Goal: Task Accomplishment & Management: Manage account settings

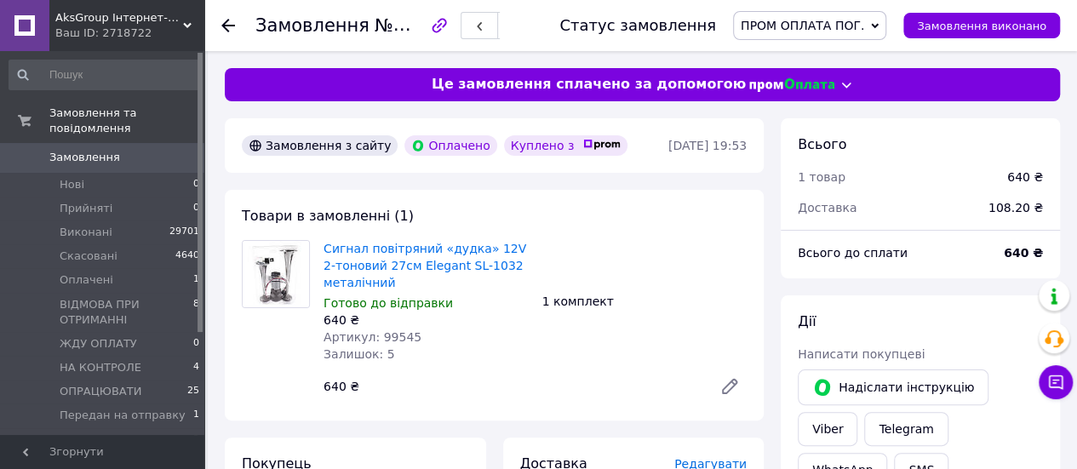
click at [126, 14] on span "AksGroup Інтернет-магазин автотоварів [DOMAIN_NAME]" at bounding box center [119, 17] width 128 height 15
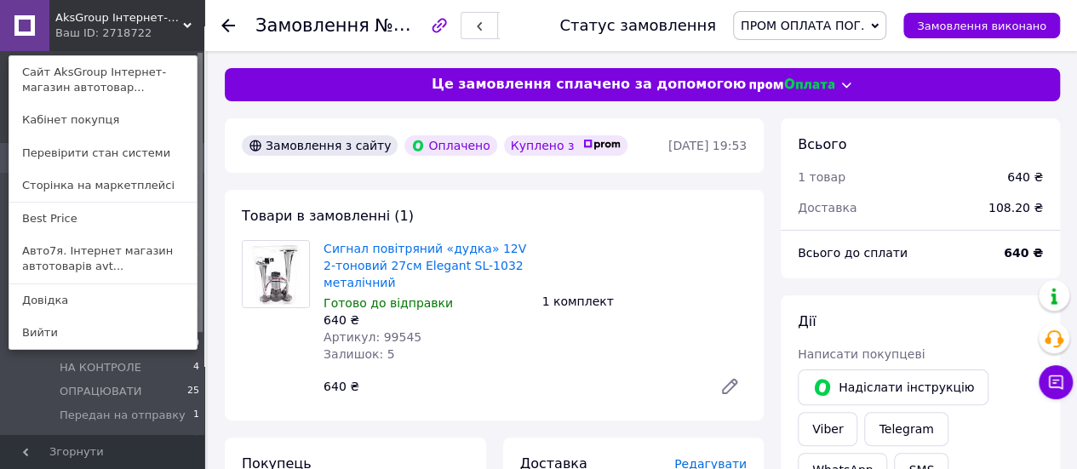
click at [106, 261] on link "Авто7я. Інтернет магазин автотоварів avt..." at bounding box center [102, 259] width 187 height 48
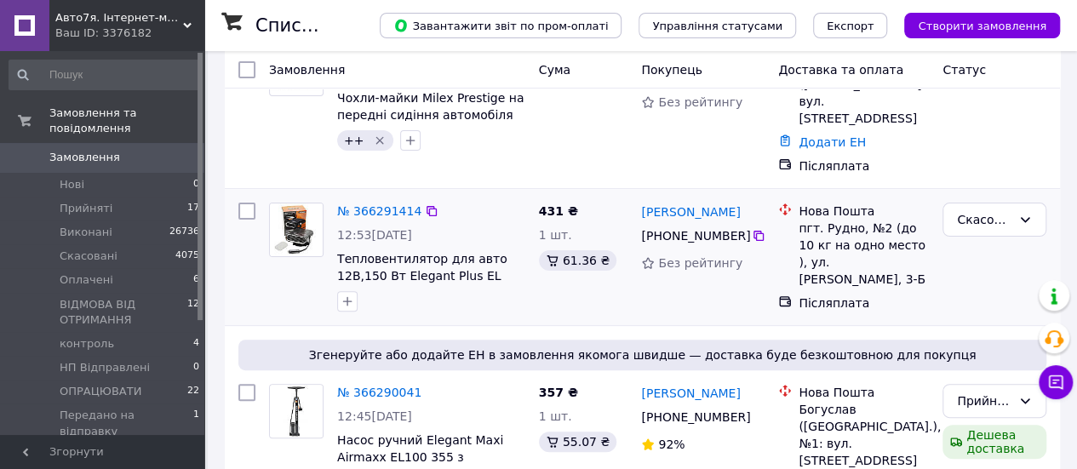
scroll to position [170, 0]
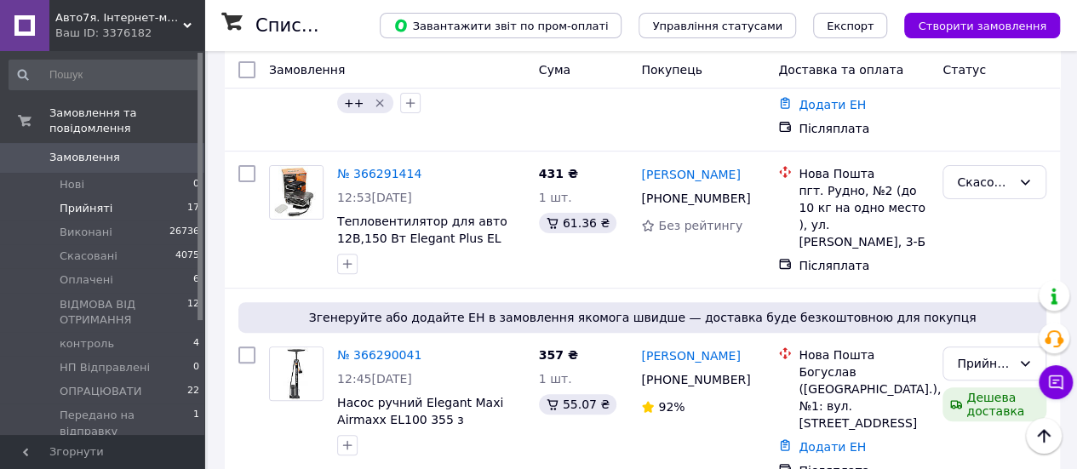
click at [165, 201] on li "Прийняті 17" at bounding box center [104, 209] width 209 height 24
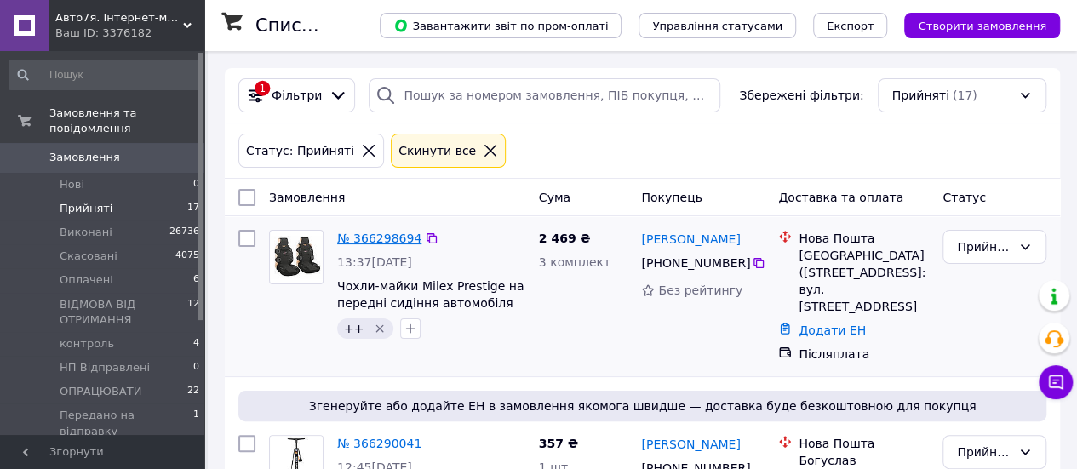
click at [356, 240] on link "№ 366298694" at bounding box center [379, 239] width 84 height 14
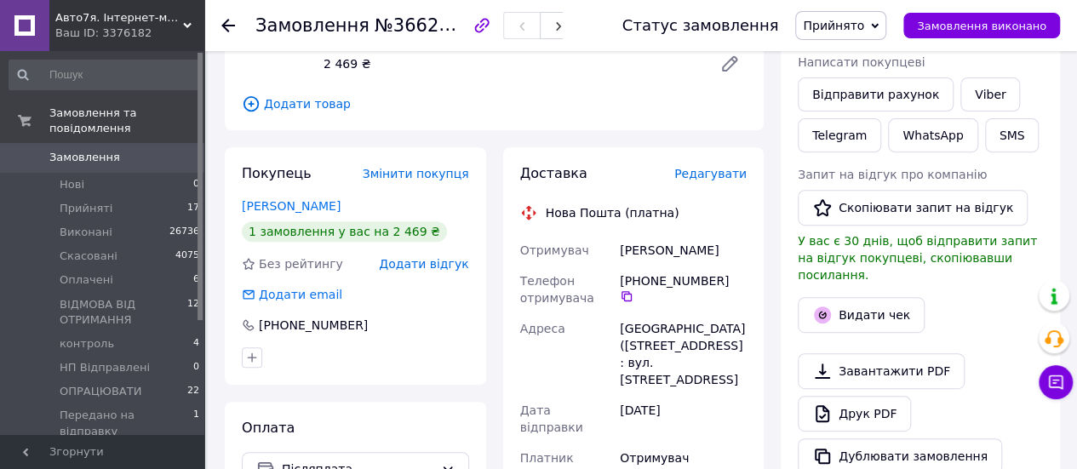
scroll to position [344, 0]
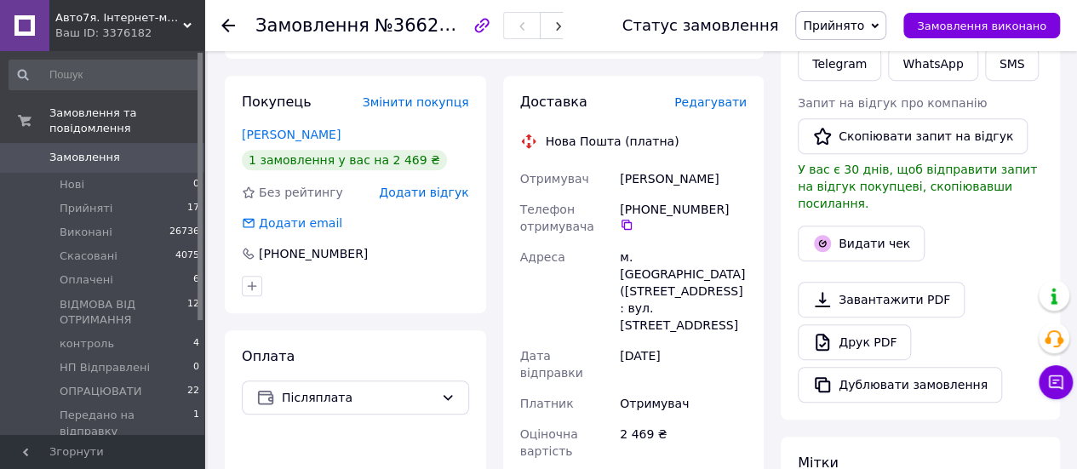
drag, startPoint x: 744, startPoint y: 178, endPoint x: 639, endPoint y: 185, distance: 104.9
click at [592, 182] on div "Отримувач Журавель Олександр Телефон отримувача +380 97 196 84 94   Адреса м. П…" at bounding box center [634, 394] width 234 height 463
copy div "Отримувач Журавель Олександр"
drag, startPoint x: 1001, startPoint y: 247, endPoint x: 960, endPoint y: 251, distance: 41.1
click at [1001, 265] on div at bounding box center [920, 268] width 252 height 7
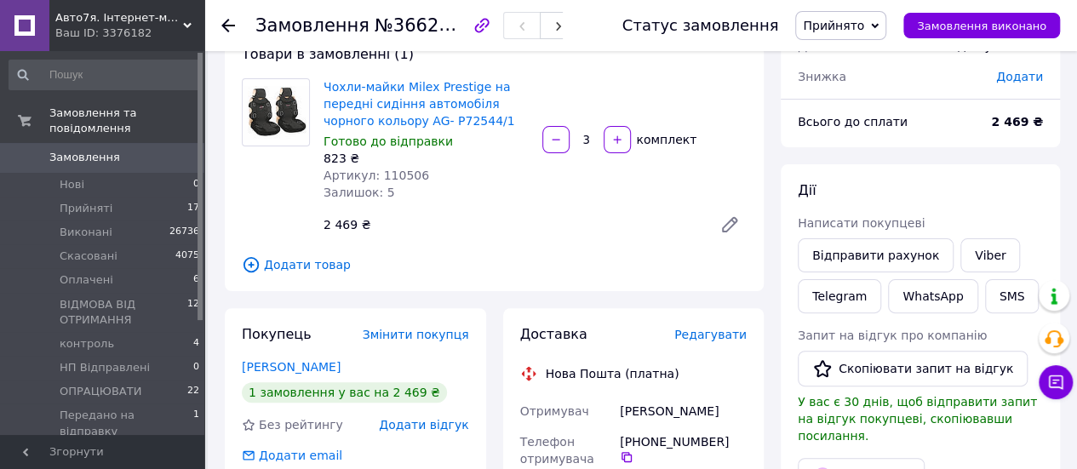
scroll to position [3, 0]
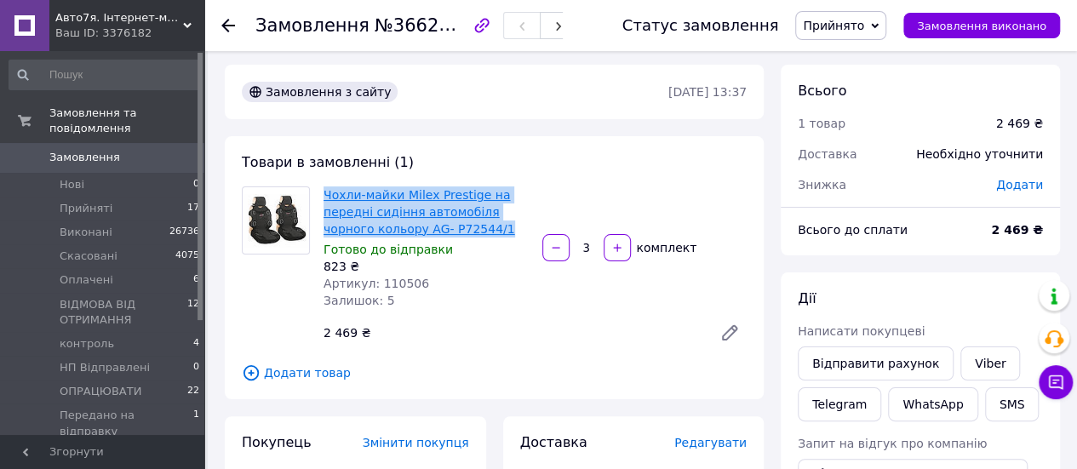
drag, startPoint x: 471, startPoint y: 224, endPoint x: 325, endPoint y: 198, distance: 147.8
click at [325, 198] on span "Чохли-майки Milex Prestige на передні сидіння автомобіля чорного кольору AG- P7…" at bounding box center [425, 211] width 205 height 51
copy link "Чохли-майки Milex Prestige на передні сидіння автомобіля чорного кольору AG- P7…"
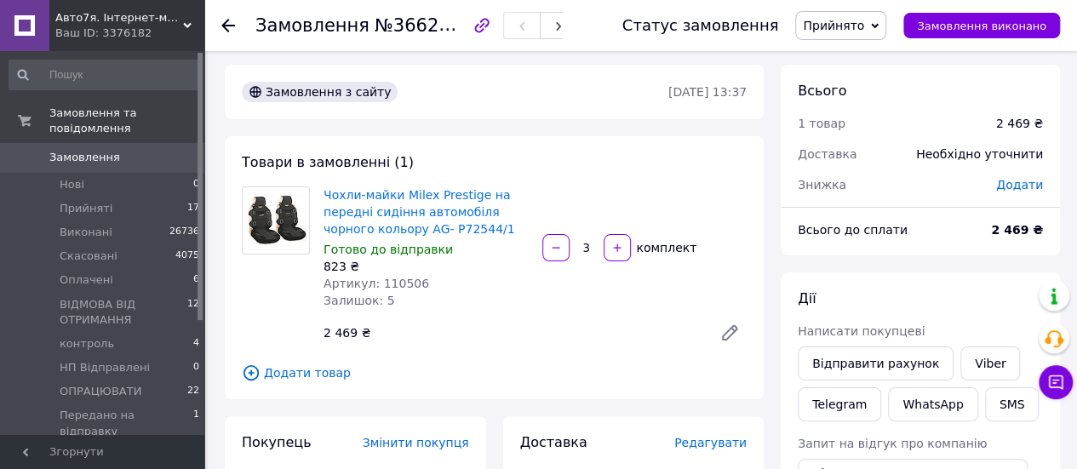
drag, startPoint x: 1006, startPoint y: 266, endPoint x: 963, endPoint y: 295, distance: 52.2
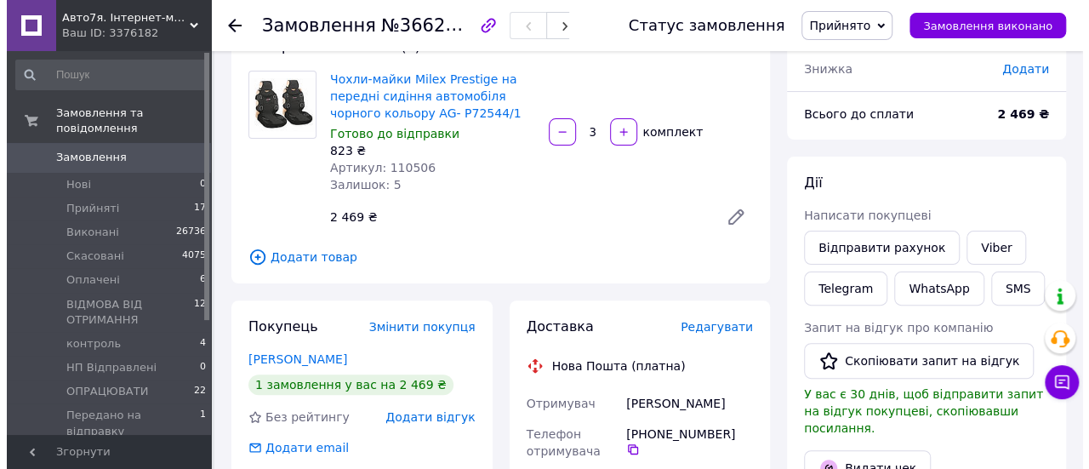
scroll to position [174, 0]
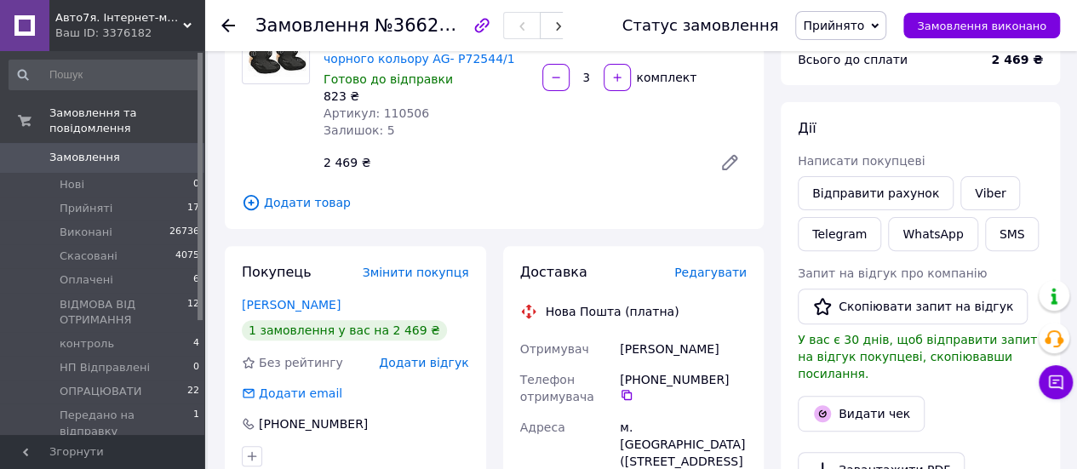
click at [700, 270] on span "Редагувати" at bounding box center [710, 273] width 72 height 14
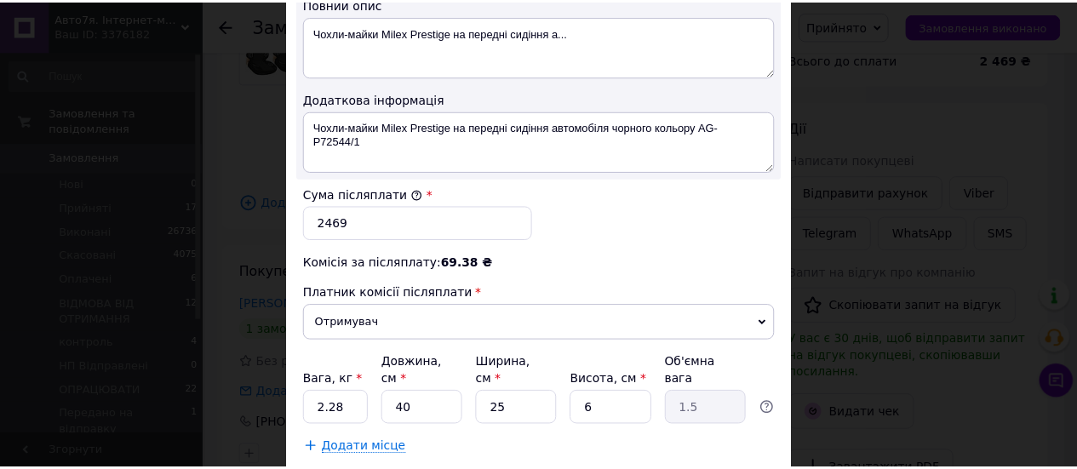
scroll to position [1010, 0]
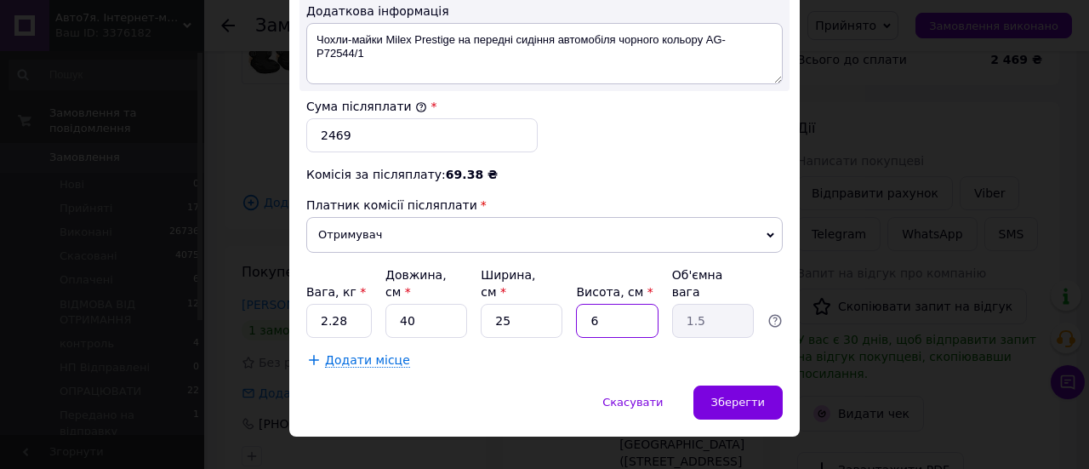
drag, startPoint x: 597, startPoint y: 299, endPoint x: 570, endPoint y: 299, distance: 27.2
click at [570, 299] on div "Вага, кг * 2.28 Довжина, см * 40 Ширина, см * 25 Висота, см * 6 Об'ємна вага 1.5" at bounding box center [544, 301] width 477 height 71
type input "2"
type input "0.5"
type input "20"
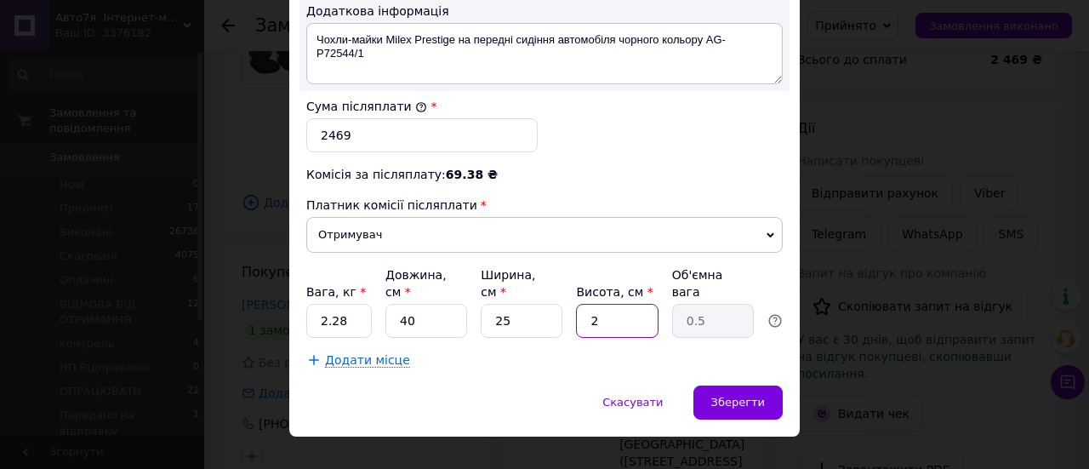
type input "5"
type input "20"
click at [775, 386] on div "Зберегти" at bounding box center [738, 403] width 89 height 34
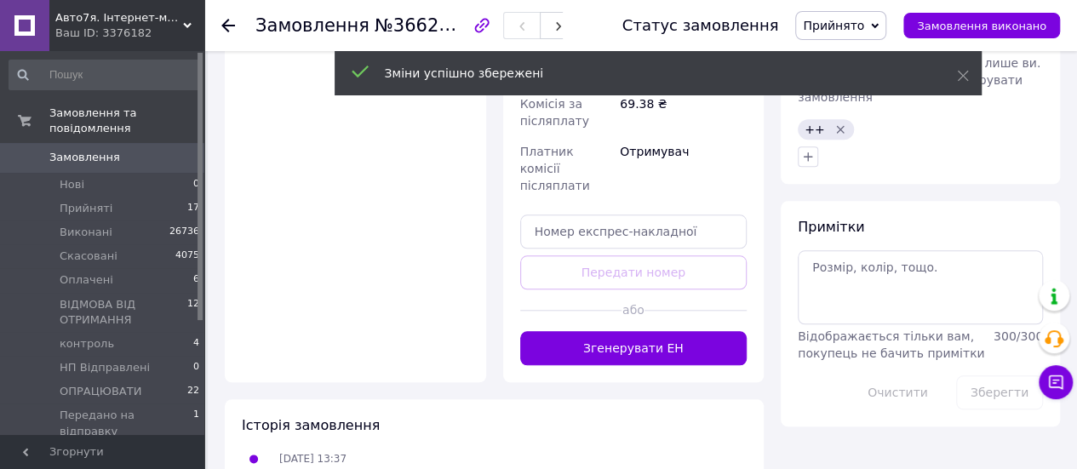
drag, startPoint x: 674, startPoint y: 287, endPoint x: 689, endPoint y: 285, distance: 15.4
click at [677, 331] on button "Згенерувати ЕН" at bounding box center [633, 348] width 227 height 34
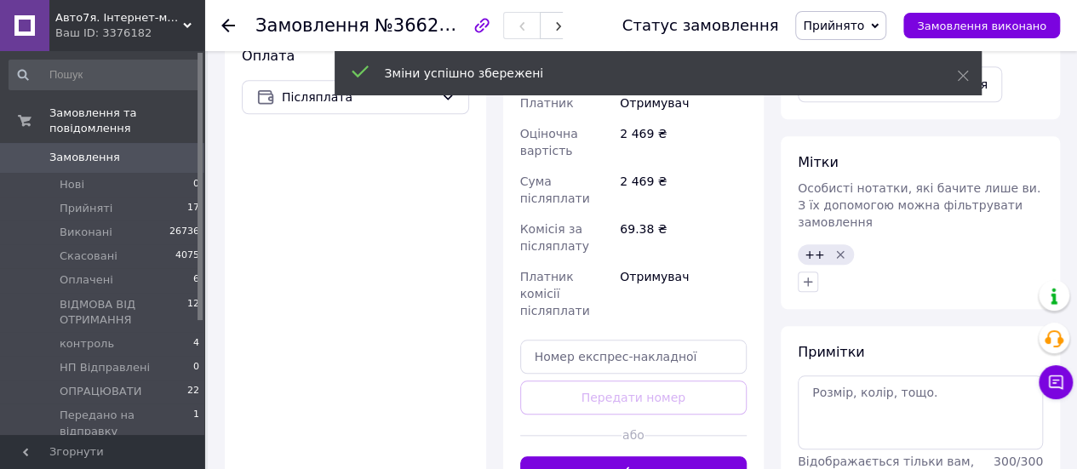
scroll to position [514, 0]
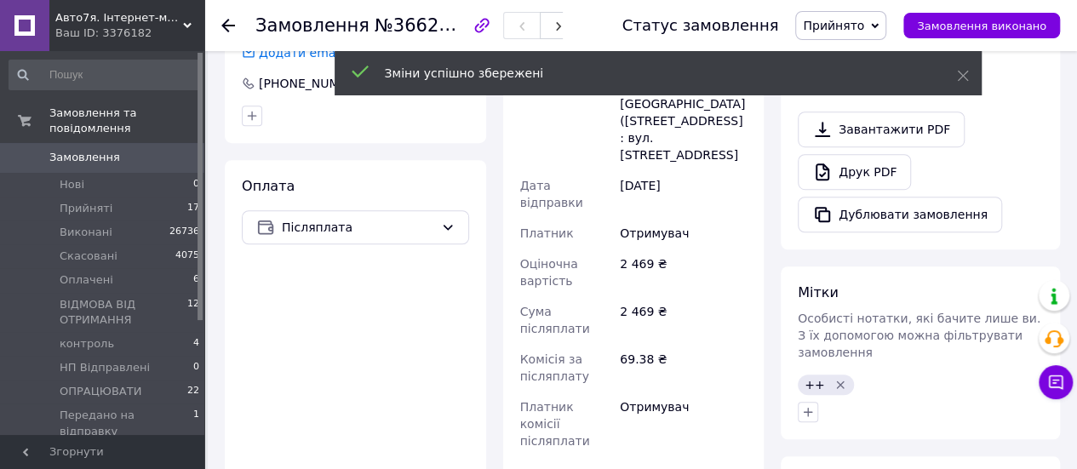
click at [846, 30] on span "Прийнято" at bounding box center [833, 26] width 61 height 14
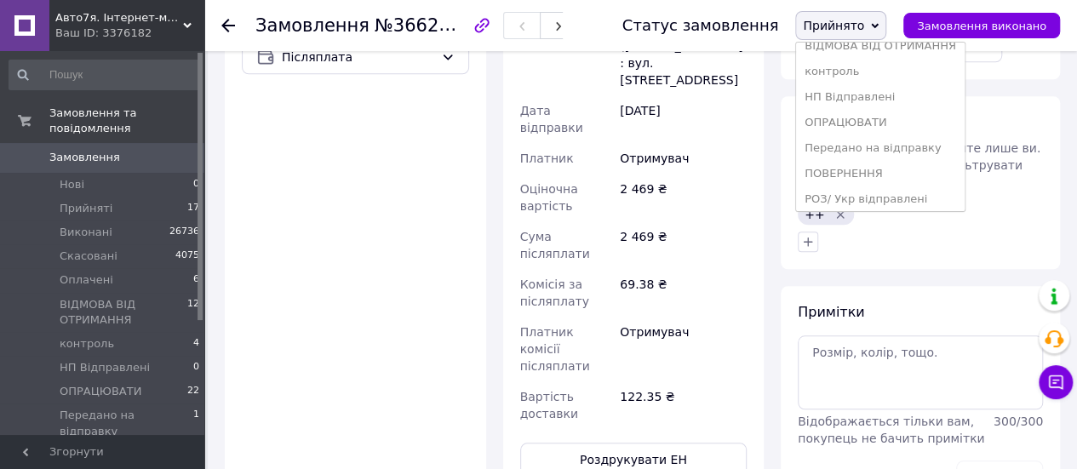
scroll to position [171, 0]
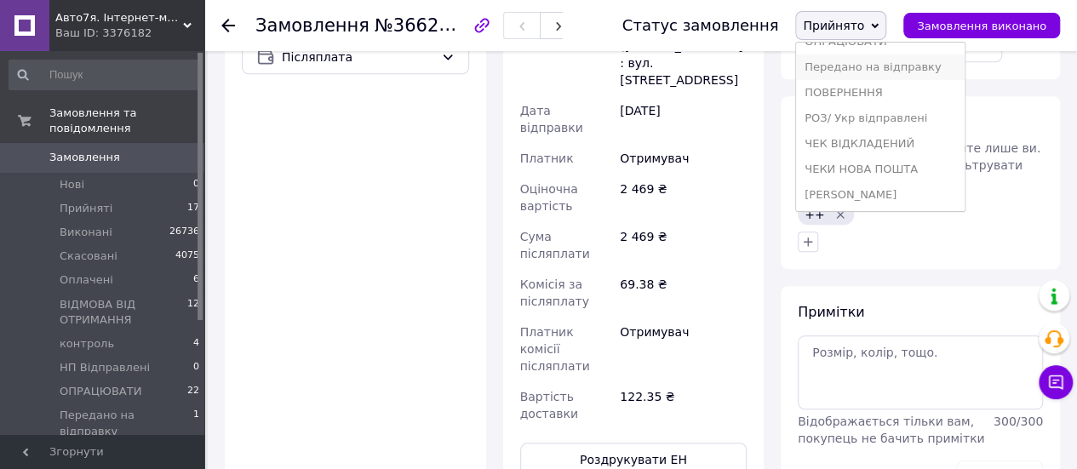
click at [915, 71] on li "Передано на відправку" at bounding box center [880, 67] width 169 height 26
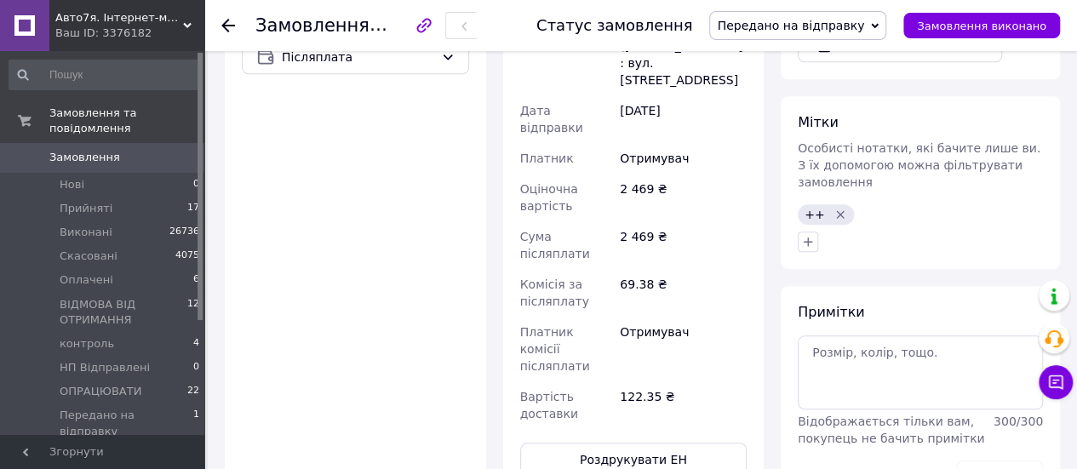
click at [225, 26] on icon at bounding box center [228, 26] width 14 height 14
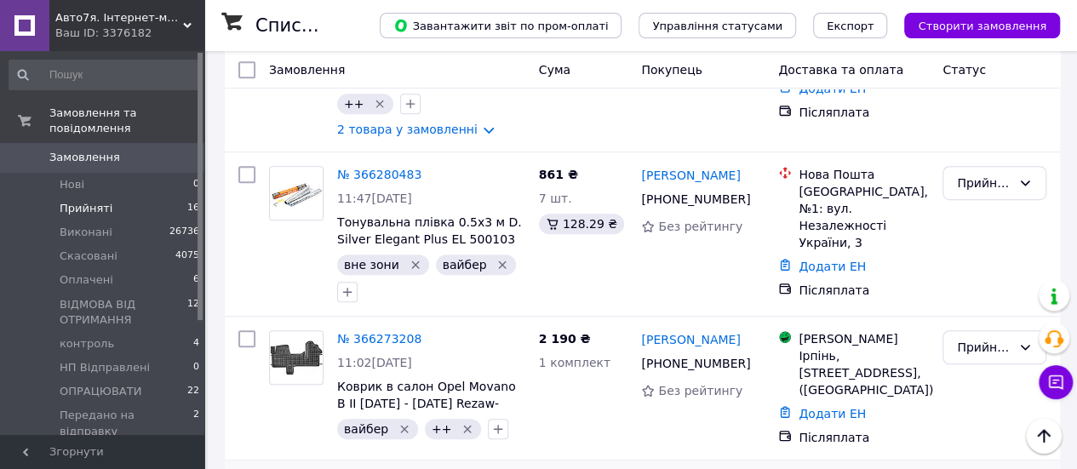
scroll to position [596, 0]
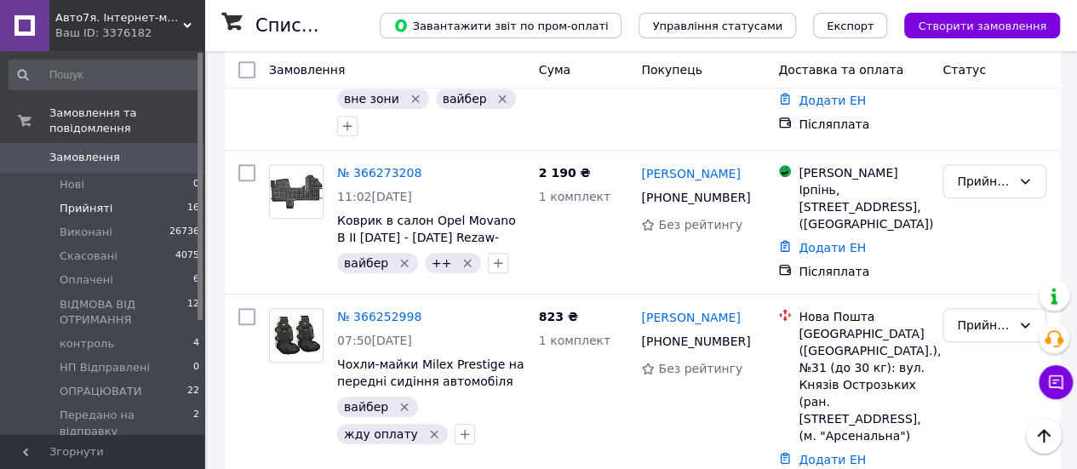
click at [110, 198] on li "Прийняті 16" at bounding box center [104, 209] width 209 height 24
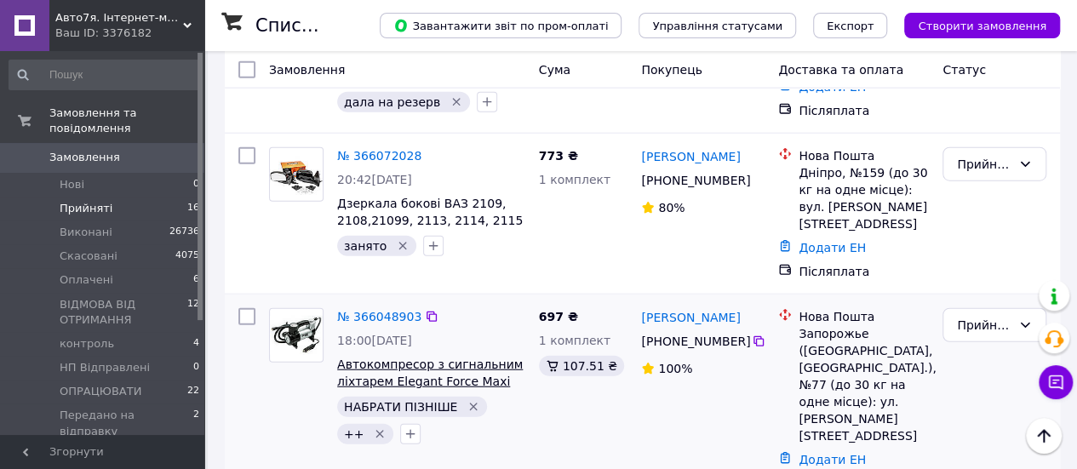
scroll to position [1982, 0]
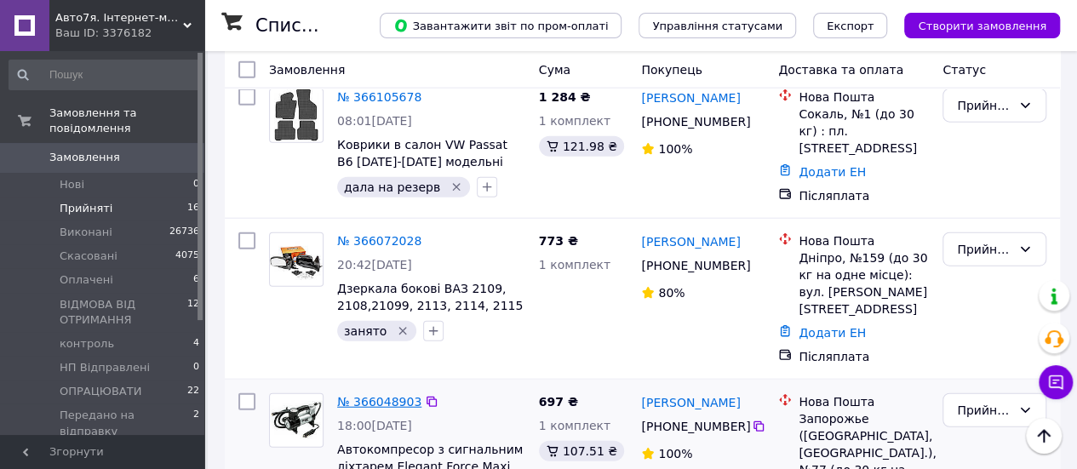
click at [386, 395] on link "№ 366048903" at bounding box center [379, 402] width 84 height 14
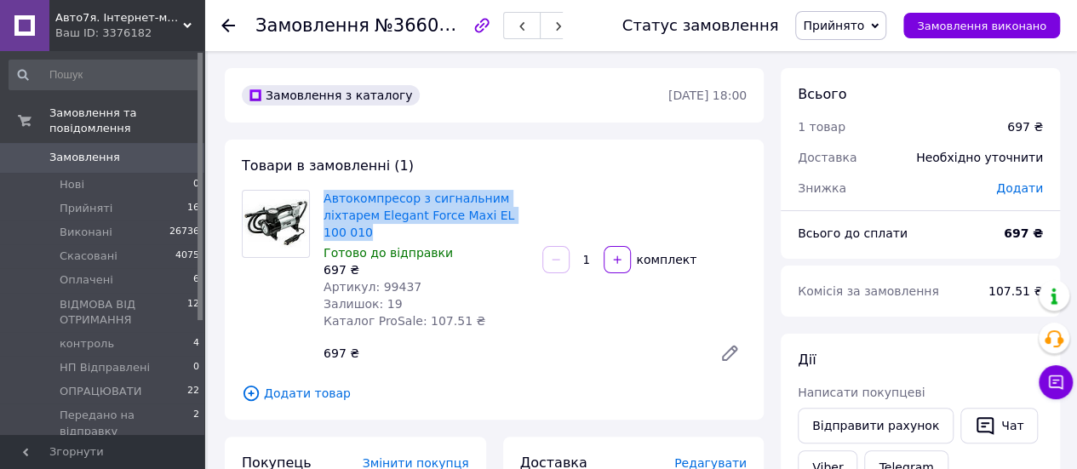
drag, startPoint x: 334, startPoint y: 232, endPoint x: 323, endPoint y: 207, distance: 28.2
click at [323, 207] on div "Автокомпресор з сигнальним ліхтарем Elegant Force Maxi EL 100 010 Готово до від…" at bounding box center [426, 259] width 219 height 146
copy link "Автокомпресор з сигнальним ліхтарем Elegant Force Maxi EL 100 010"
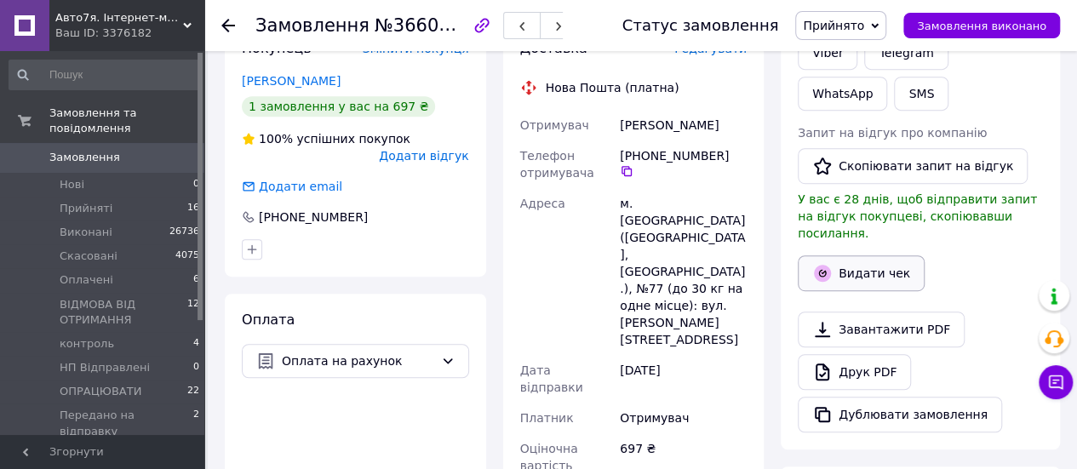
scroll to position [255, 0]
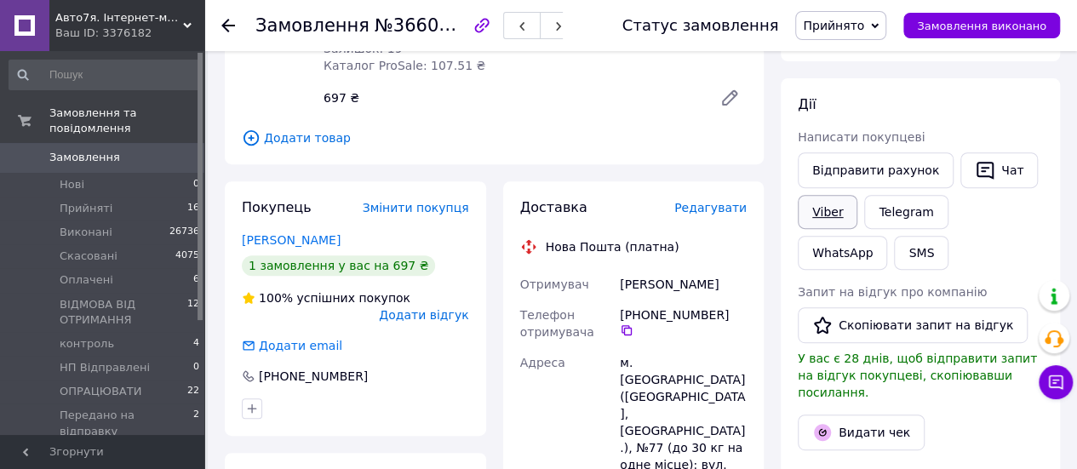
click at [826, 206] on link "Viber" at bounding box center [827, 212] width 60 height 34
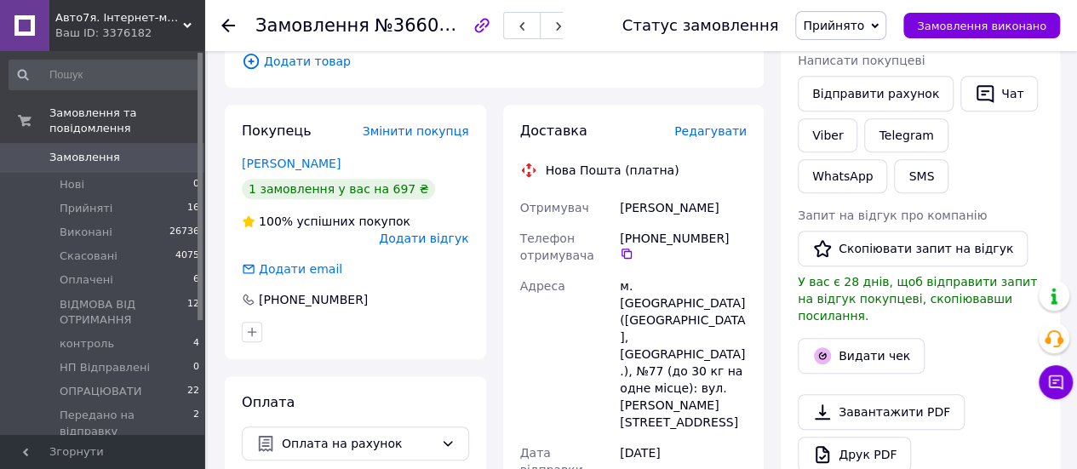
scroll to position [511, 0]
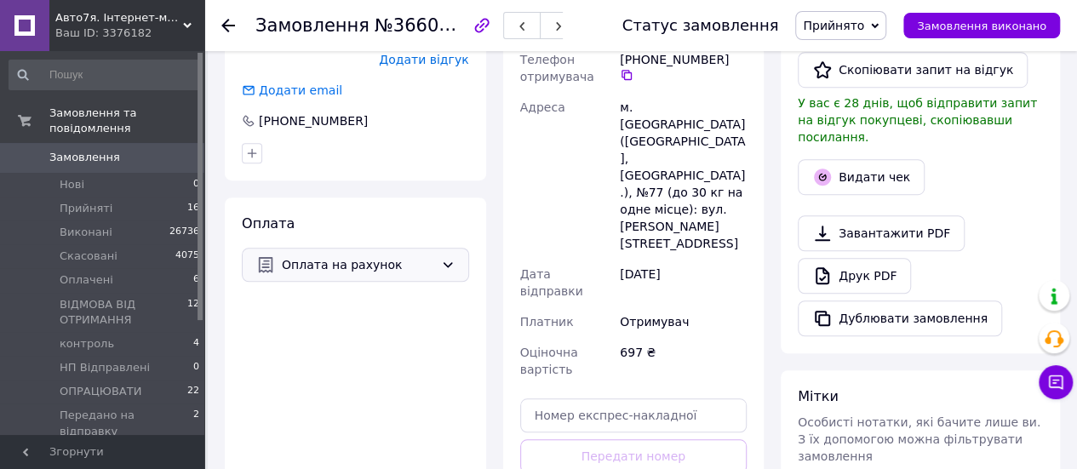
click at [346, 255] on span "Оплата на рахунок" at bounding box center [358, 264] width 152 height 19
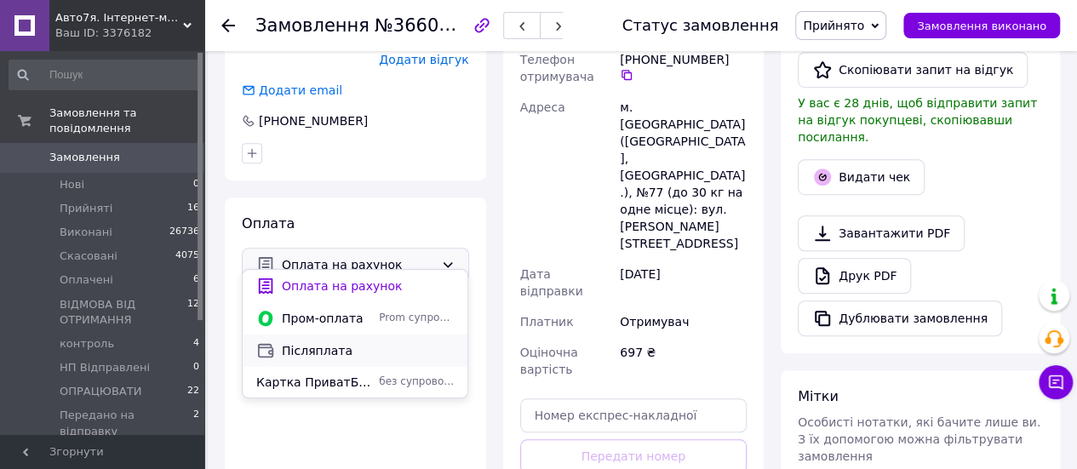
click at [339, 341] on div "Післяплата" at bounding box center [355, 350] width 204 height 19
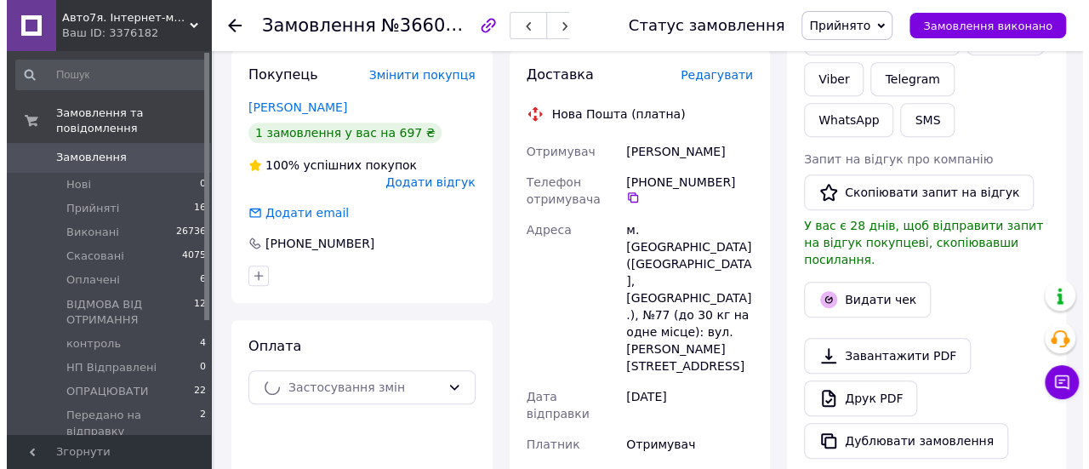
scroll to position [340, 0]
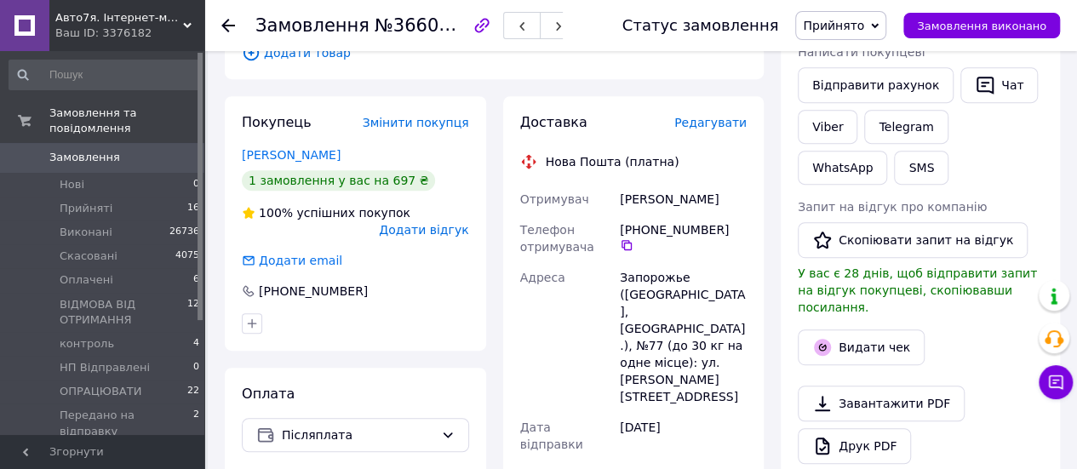
drag, startPoint x: 994, startPoint y: 171, endPoint x: 979, endPoint y: 178, distance: 16.8
click at [997, 170] on div "Відправити рахунок   Чат Viber Telegram WhatsApp SMS" at bounding box center [920, 126] width 252 height 124
drag, startPoint x: 712, startPoint y: 204, endPoint x: 637, endPoint y: 201, distance: 74.1
click at [608, 205] on div "Отримувач Табаков Феликс Телефон отримувача +380 99 179 27 34   Адреса Запорожь…" at bounding box center [634, 441] width 234 height 514
copy div "Отримувач Табаков Феликс"
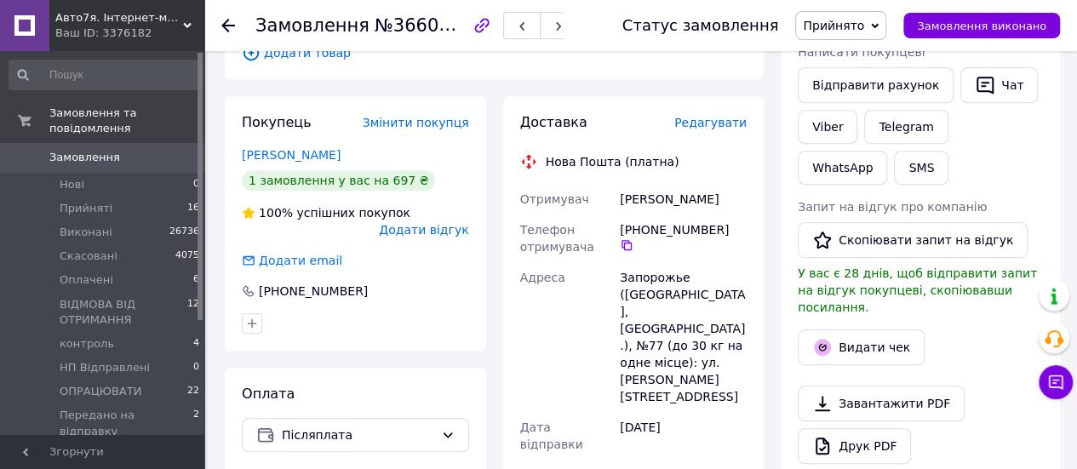
click at [971, 386] on div "Завантажити PDF   Друк PDF   Дублювати замовлення" at bounding box center [919, 446] width 245 height 121
drag, startPoint x: 1026, startPoint y: 214, endPoint x: 848, endPoint y: 314, distance: 205.0
click at [1026, 214] on div "Запит на відгук про компанію   Скопіювати запит на відгук У вас є 28 днів, щоб …" at bounding box center [919, 256] width 245 height 117
click at [722, 122] on span "Редагувати" at bounding box center [710, 123] width 72 height 14
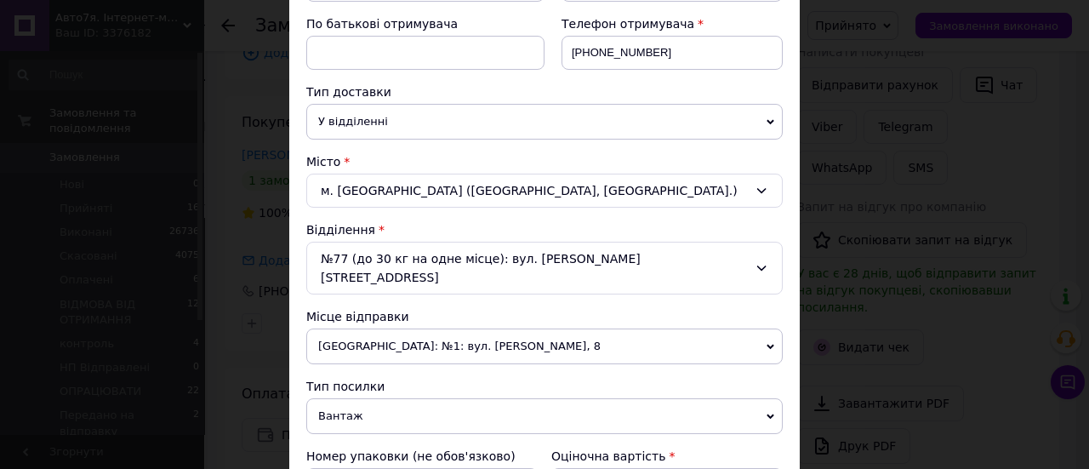
scroll to position [426, 0]
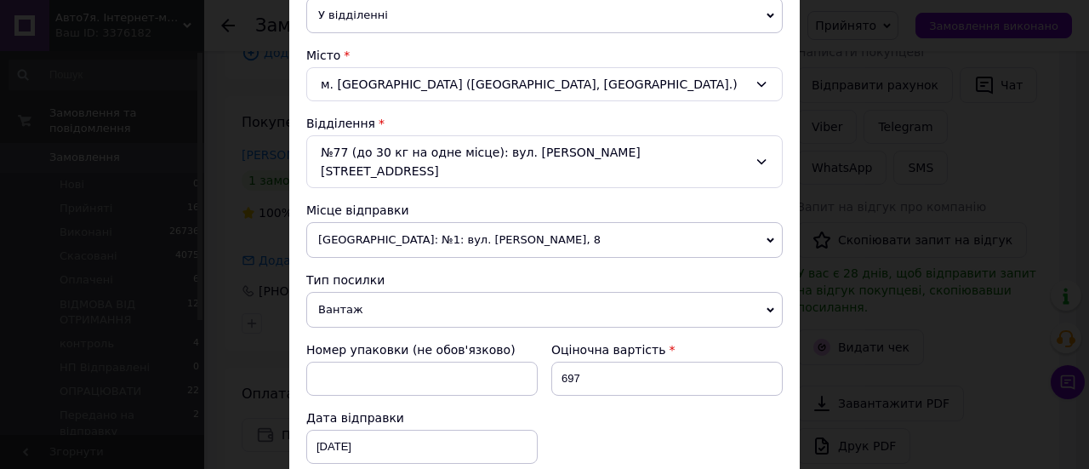
drag, startPoint x: 454, startPoint y: 217, endPoint x: 428, endPoint y: 249, distance: 41.2
click at [454, 222] on span "[GEOGRAPHIC_DATA]: №1: вул. [PERSON_NAME], 8" at bounding box center [544, 240] width 477 height 36
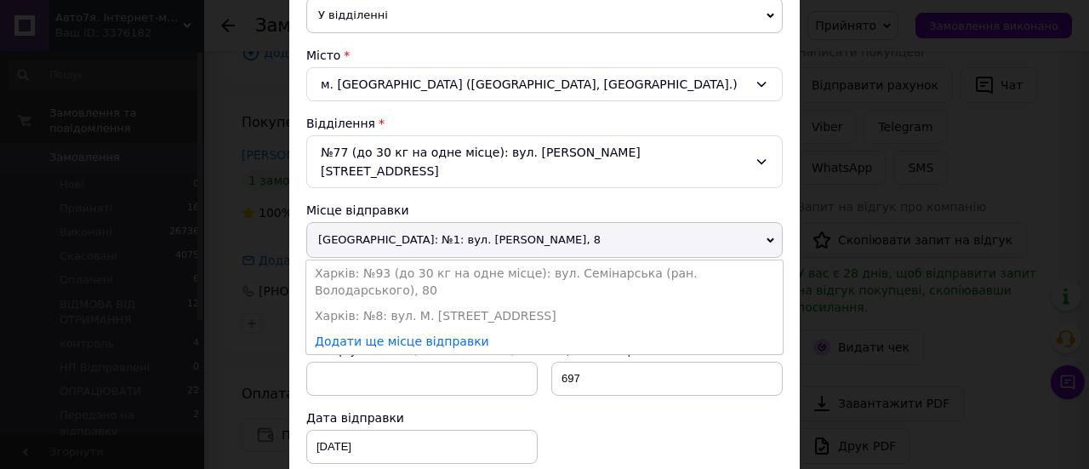
drag, startPoint x: 427, startPoint y: 249, endPoint x: 439, endPoint y: 255, distance: 13.3
click at [427, 260] on li "Харків: №93 (до 30 кг на одне місце): вул. Семінарська (ран. Володарського), 80" at bounding box center [544, 281] width 477 height 43
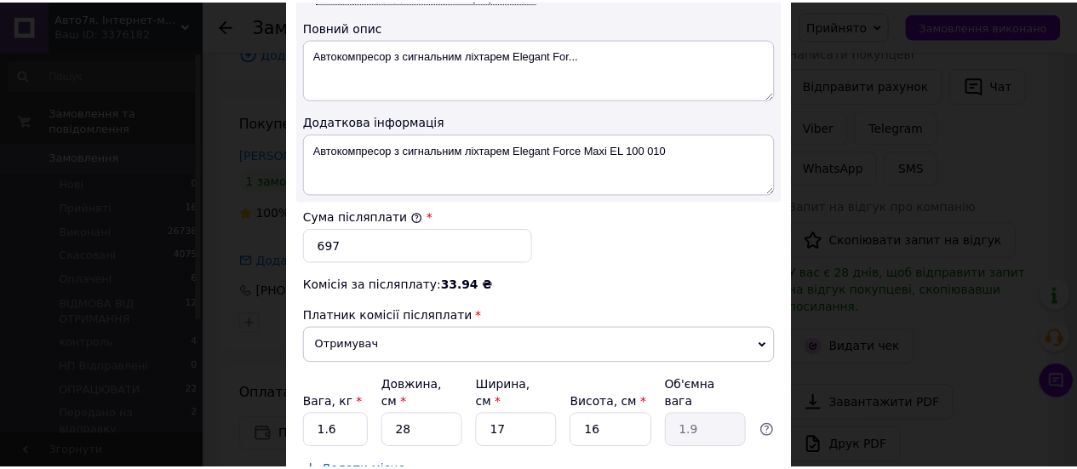
scroll to position [1010, 0]
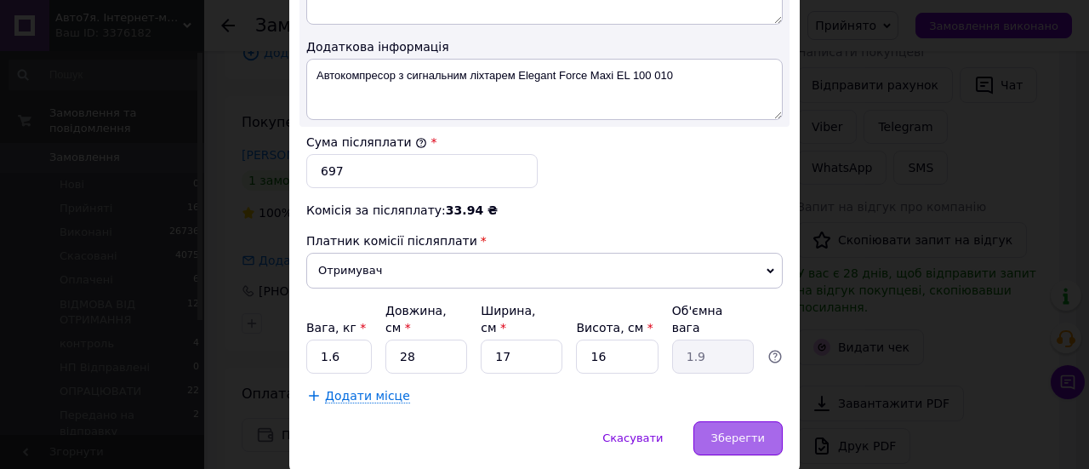
click at [727, 421] on div "Зберегти" at bounding box center [738, 438] width 89 height 34
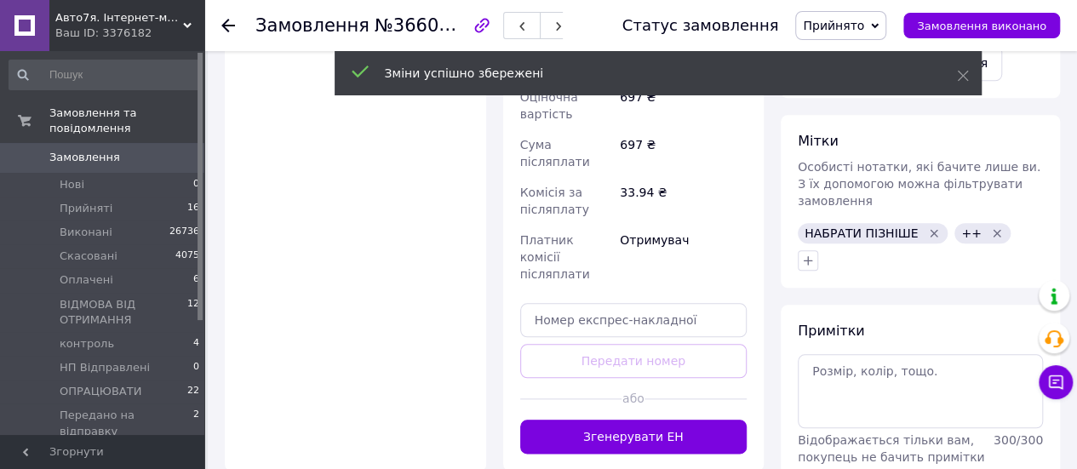
click at [637, 420] on button "Згенерувати ЕН" at bounding box center [633, 437] width 227 height 34
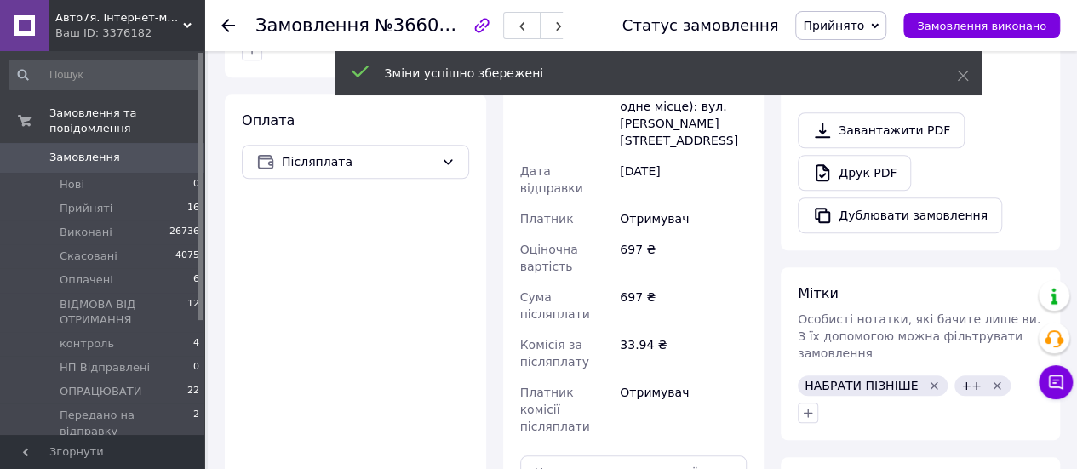
scroll to position [511, 0]
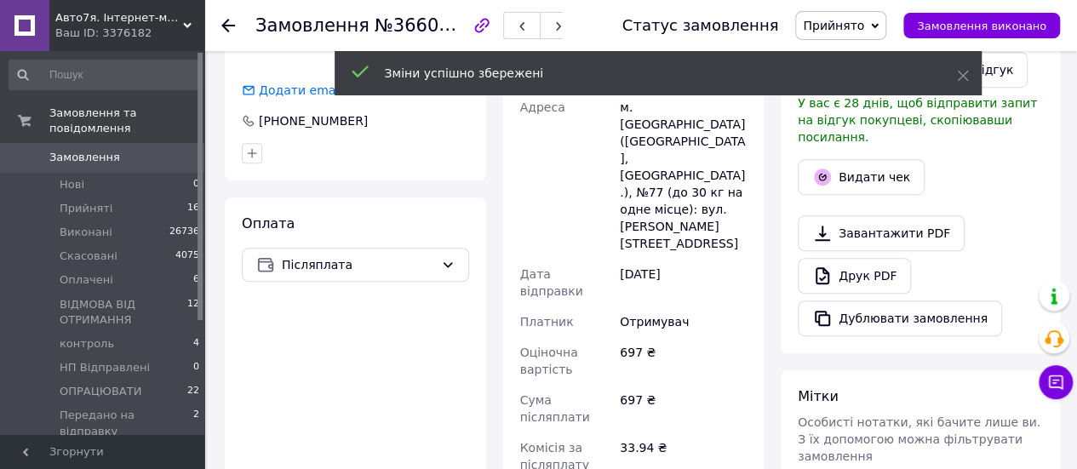
drag, startPoint x: 870, startPoint y: 23, endPoint x: 878, endPoint y: 44, distance: 22.9
click at [864, 21] on span "Прийнято" at bounding box center [833, 26] width 61 height 14
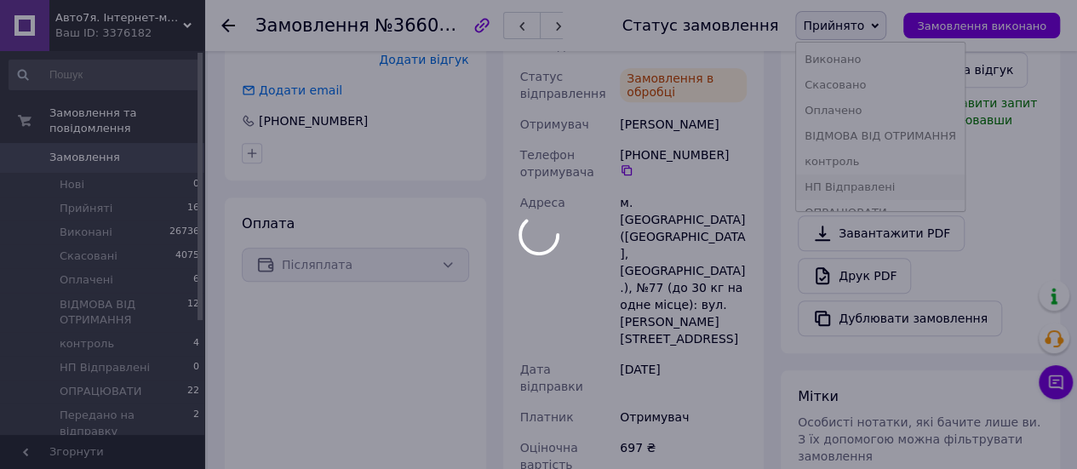
scroll to position [85, 0]
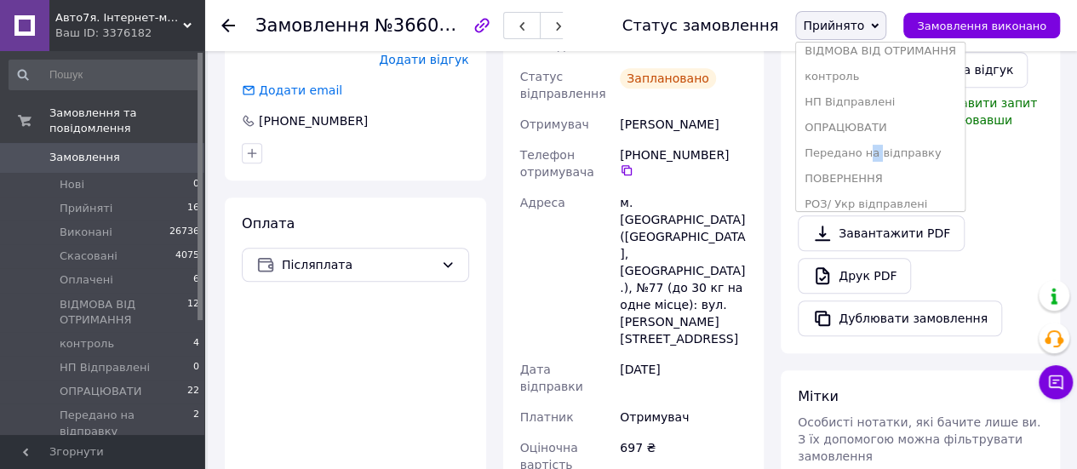
drag, startPoint x: 895, startPoint y: 156, endPoint x: 1089, endPoint y: 203, distance: 199.6
click at [884, 156] on li "Передано на відправку" at bounding box center [880, 153] width 169 height 26
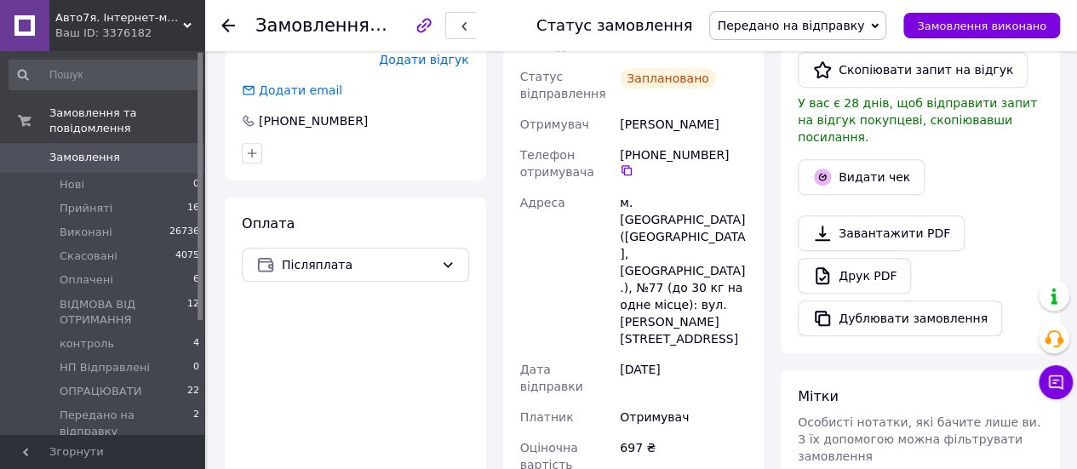
click at [220, 24] on div "Замовлення №366048903 Статус замовлення Передано на відправку Прийнято Виконано…" at bounding box center [640, 25] width 872 height 51
drag, startPoint x: 228, startPoint y: 20, endPoint x: 305, endPoint y: 123, distance: 129.0
click at [226, 20] on icon at bounding box center [228, 26] width 14 height 14
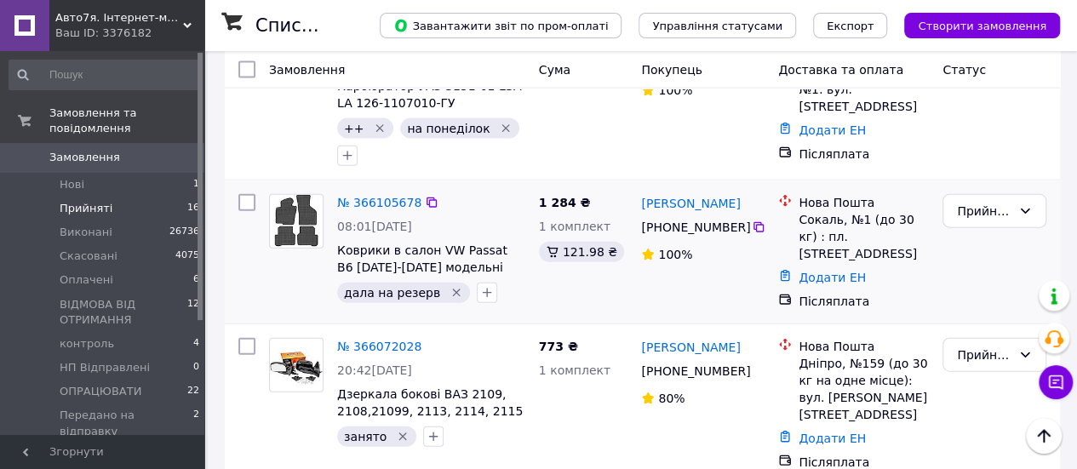
scroll to position [1854, 0]
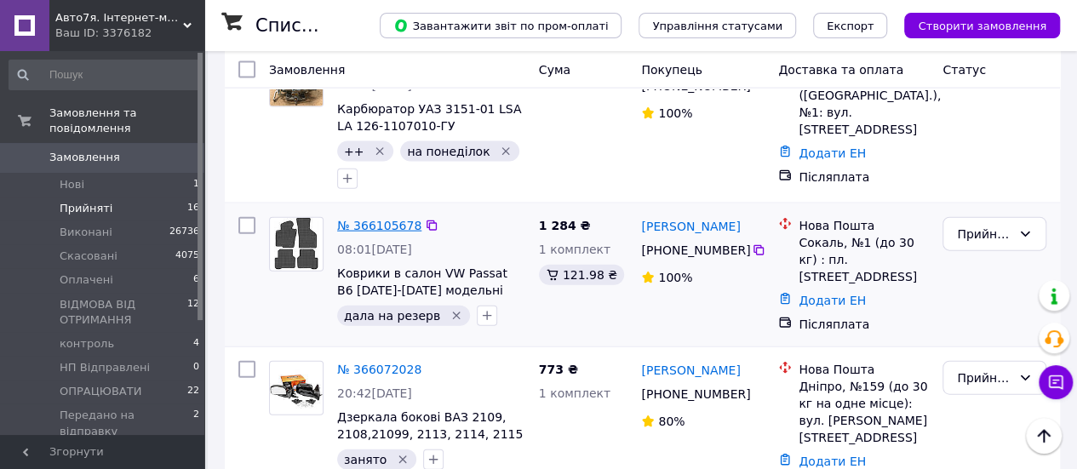
click at [360, 219] on link "№ 366105678" at bounding box center [379, 226] width 84 height 14
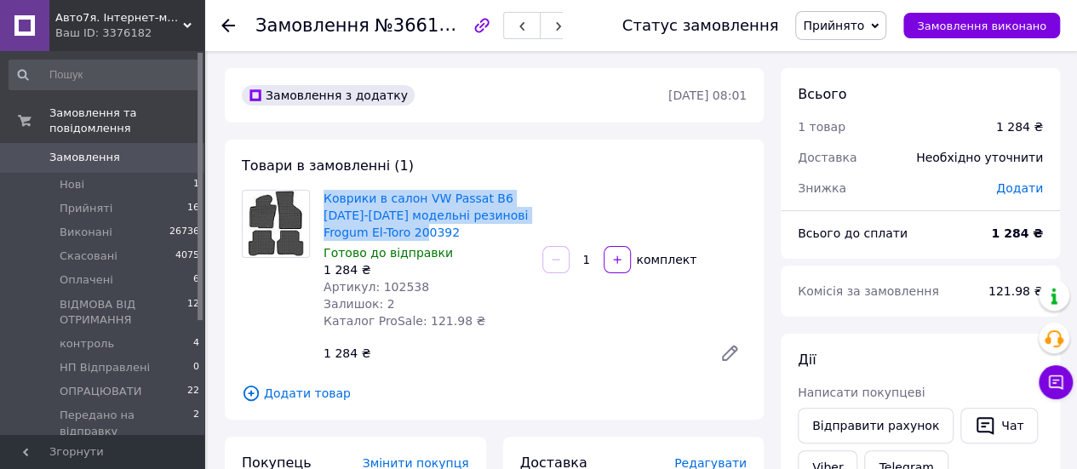
drag, startPoint x: 402, startPoint y: 234, endPoint x: 321, endPoint y: 205, distance: 85.9
click at [321, 205] on div "Коврики в салон VW Passat B6 2005-2010 модельні резинові Frogum El-Toro 200392 …" at bounding box center [426, 259] width 219 height 146
copy link "Коврики в салон VW Passat B6 2005-2010 модельні резинові Frogum El-Toro 200392"
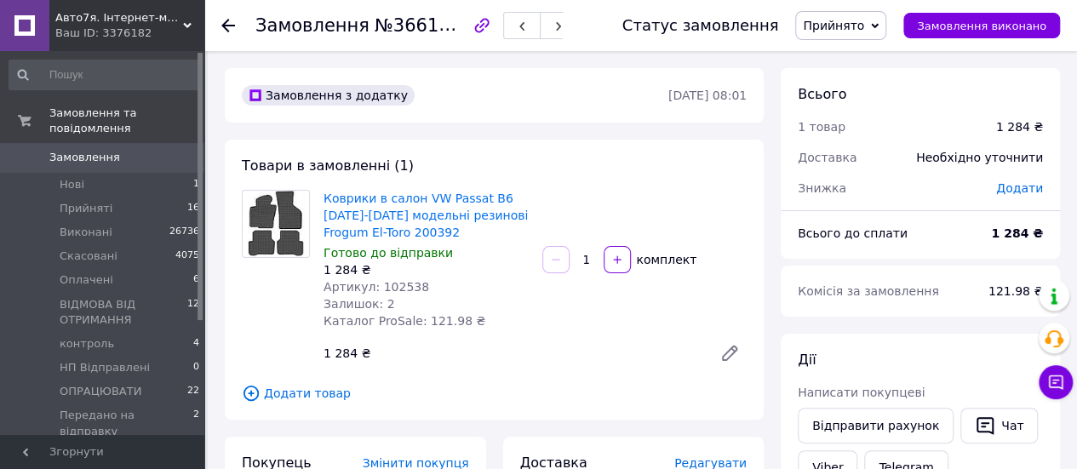
drag, startPoint x: 948, startPoint y: 96, endPoint x: 929, endPoint y: 100, distance: 19.9
click at [949, 95] on div "Всього" at bounding box center [919, 95] width 245 height 20
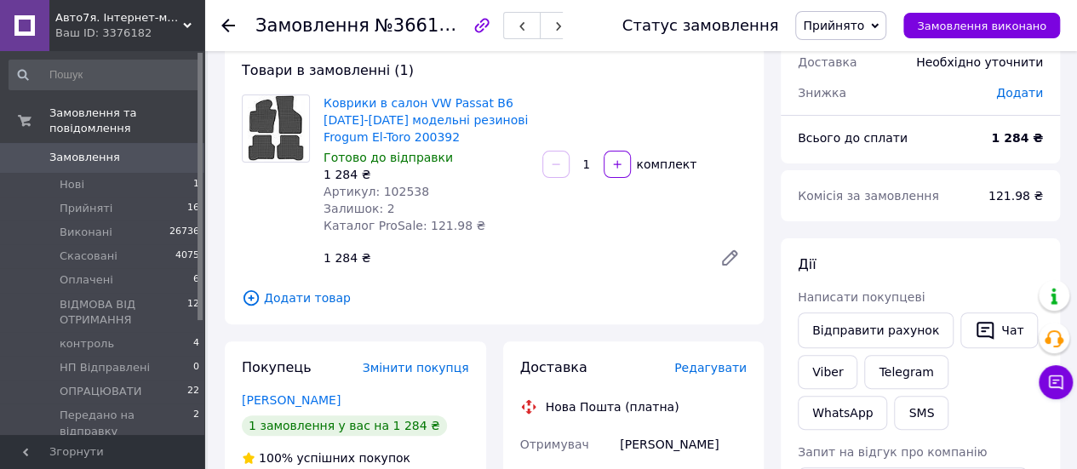
scroll to position [340, 0]
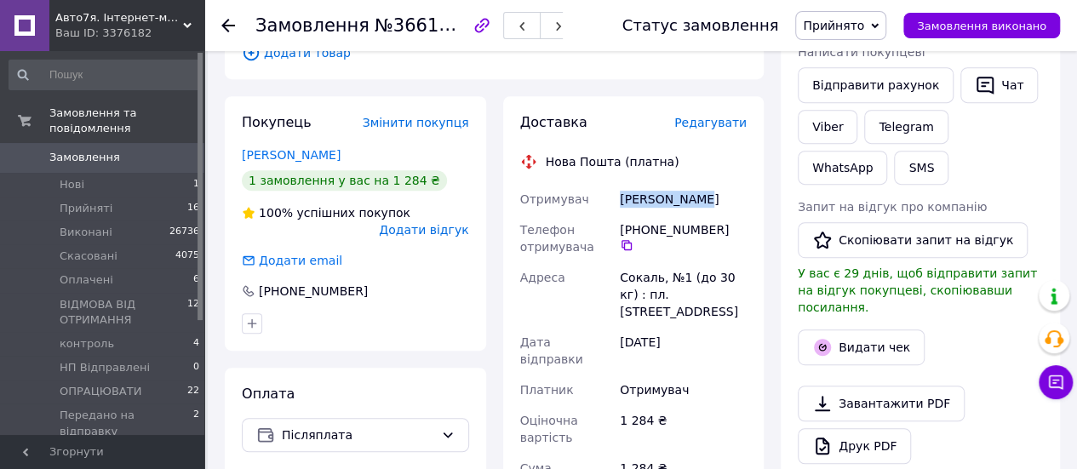
drag, startPoint x: 700, startPoint y: 203, endPoint x: 618, endPoint y: 190, distance: 83.7
click at [618, 190] on div "Бойко Сергій" at bounding box center [683, 199] width 134 height 31
copy div "Бойко Сергій"
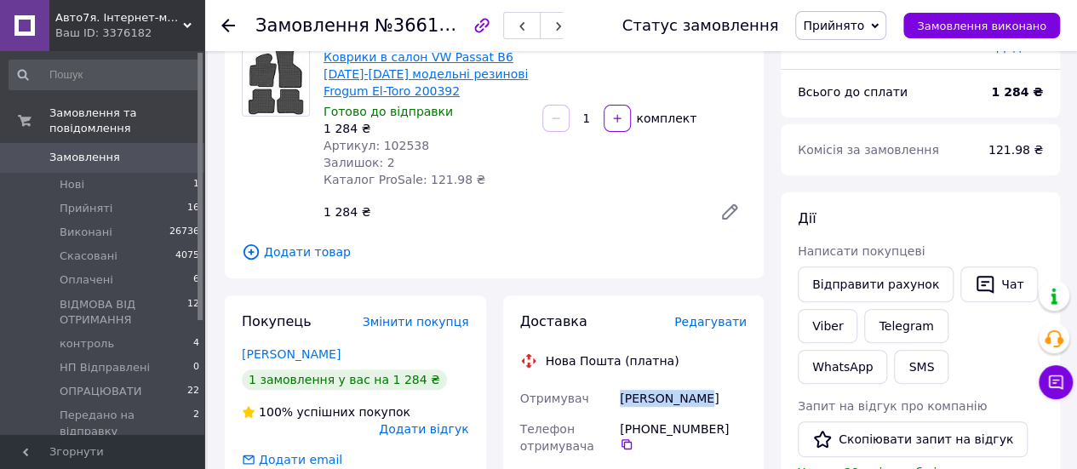
scroll to position [0, 0]
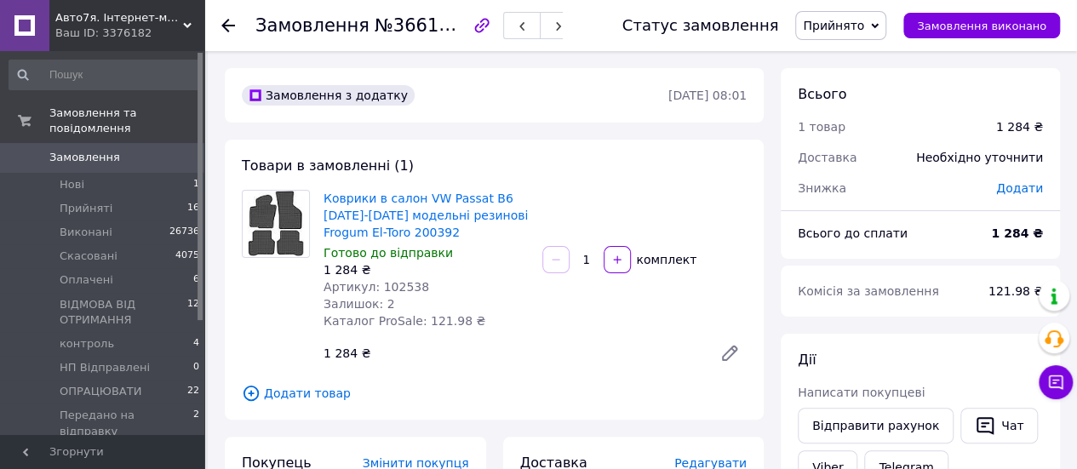
click at [850, 26] on span "Прийнято" at bounding box center [833, 26] width 61 height 14
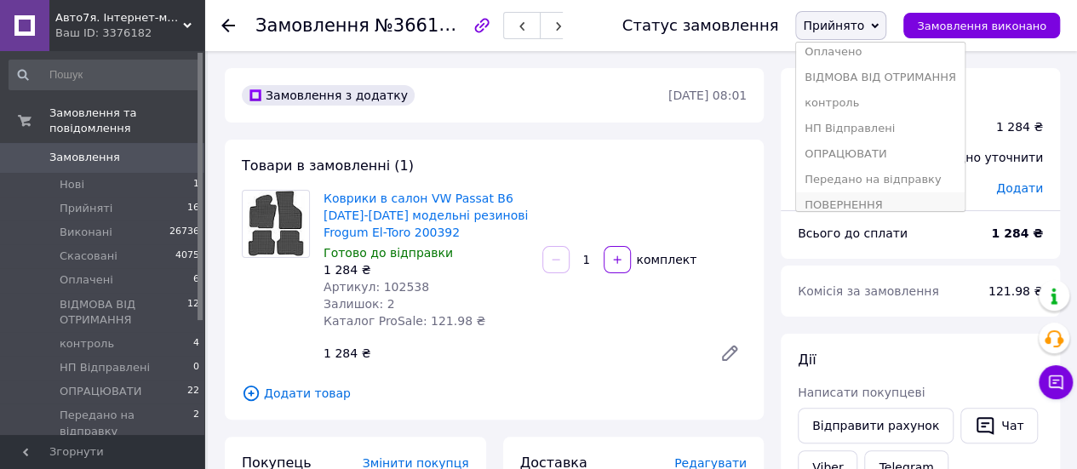
scroll to position [85, 0]
drag, startPoint x: 882, startPoint y: 154, endPoint x: 666, endPoint y: 218, distance: 224.6
click at [882, 155] on li "Передано на відправку" at bounding box center [880, 153] width 169 height 26
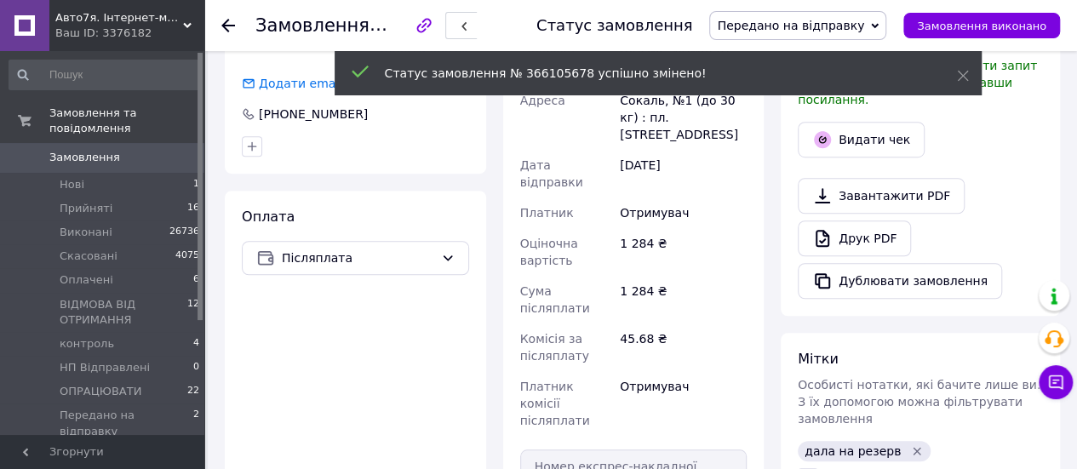
scroll to position [681, 0]
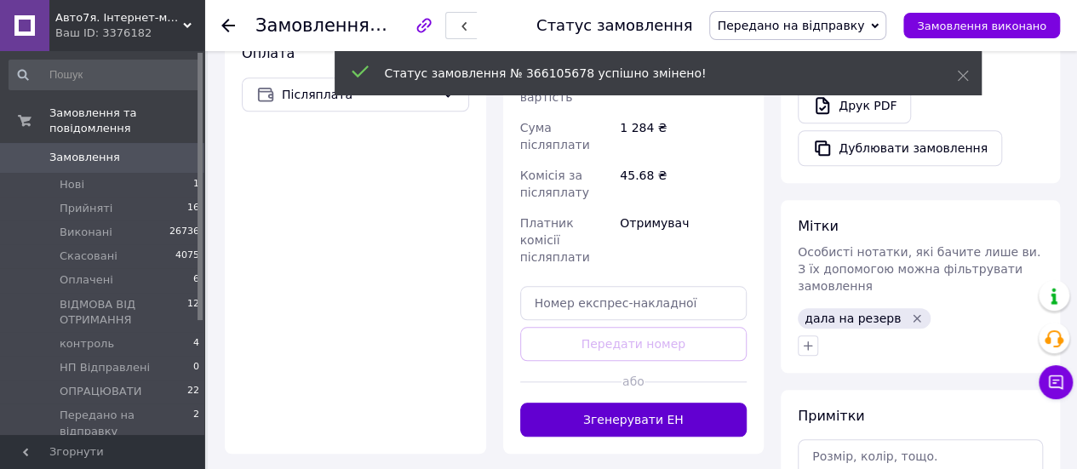
click at [681, 403] on button "Згенерувати ЕН" at bounding box center [633, 420] width 227 height 34
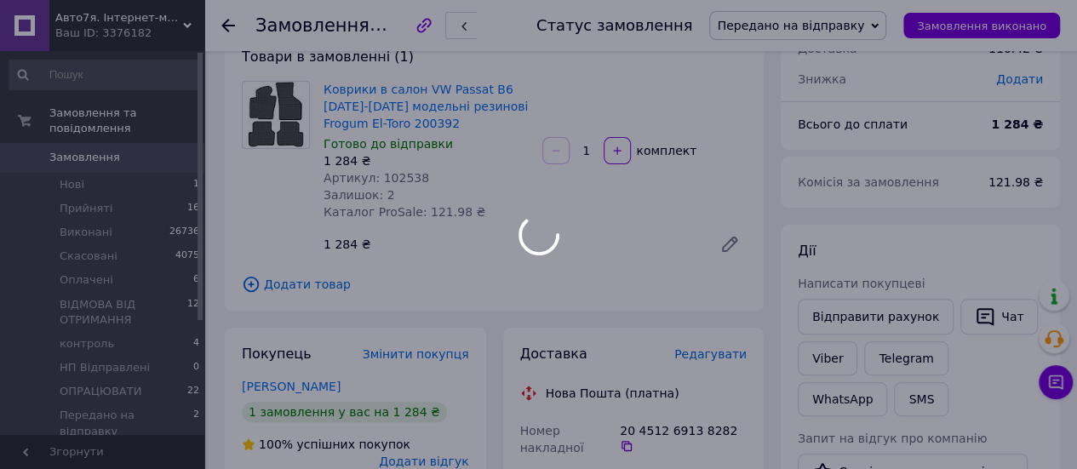
scroll to position [85, 0]
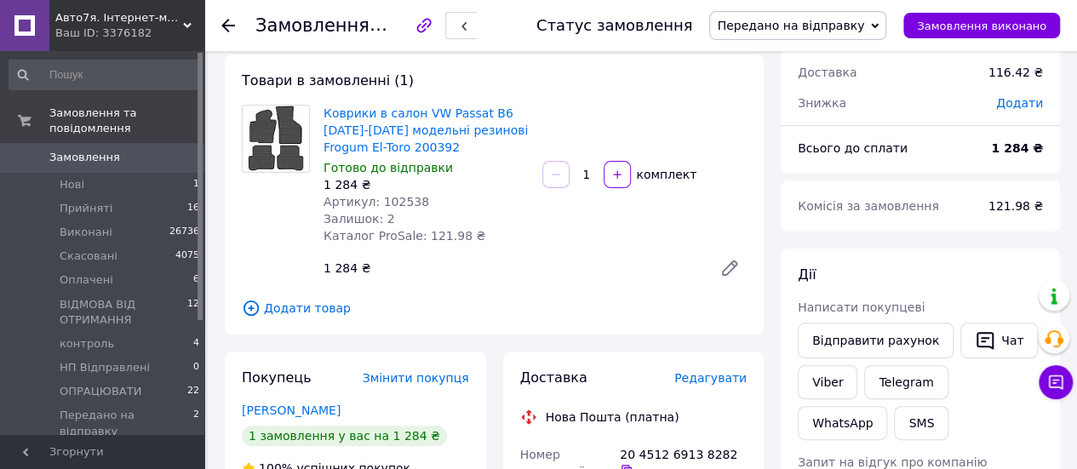
click at [914, 117] on div "Знижка" at bounding box center [886, 102] width 198 height 37
drag, startPoint x: 899, startPoint y: 251, endPoint x: 911, endPoint y: 352, distance: 101.1
drag, startPoint x: 233, startPoint y: 22, endPoint x: 223, endPoint y: 25, distance: 10.5
click at [232, 22] on icon at bounding box center [228, 26] width 14 height 14
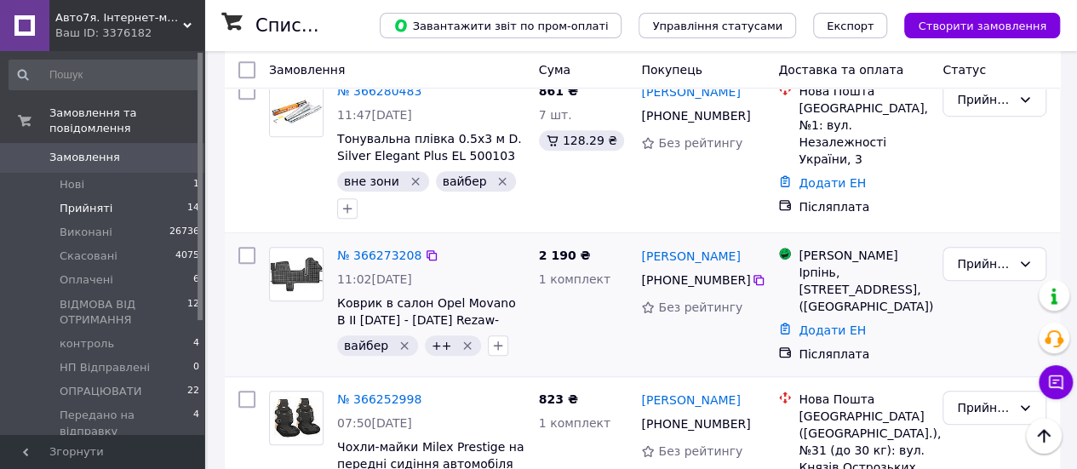
scroll to position [596, 0]
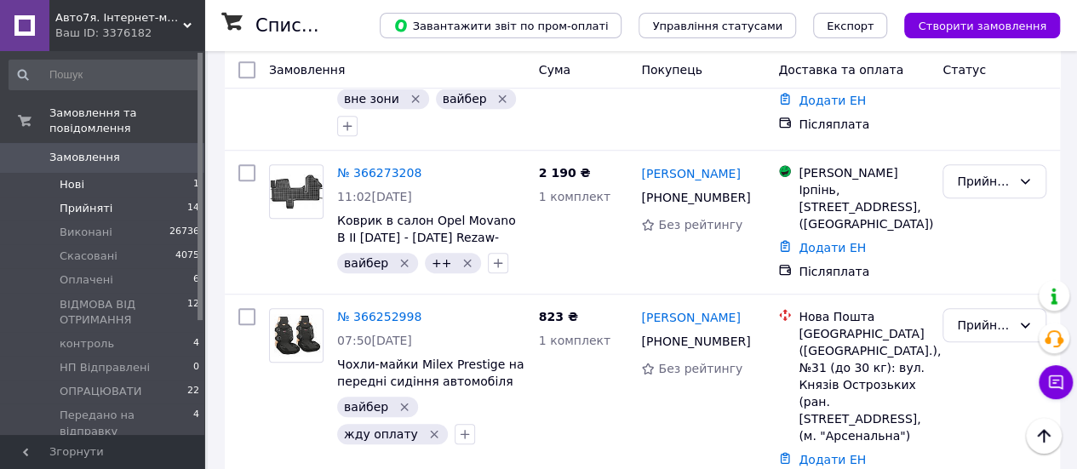
drag, startPoint x: 93, startPoint y: 166, endPoint x: 106, endPoint y: 174, distance: 15.6
click at [92, 173] on li "Нові 1" at bounding box center [104, 185] width 209 height 24
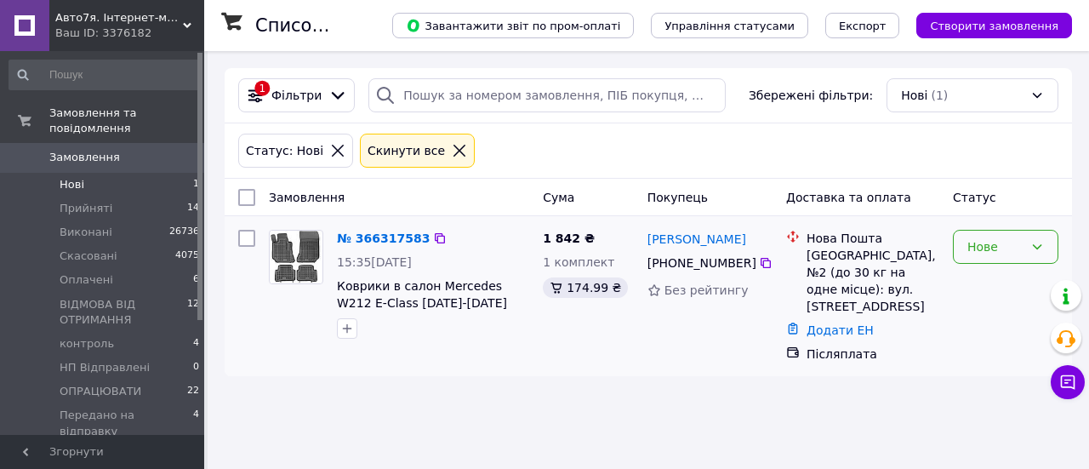
click at [1030, 243] on div "Нове" at bounding box center [1006, 247] width 106 height 34
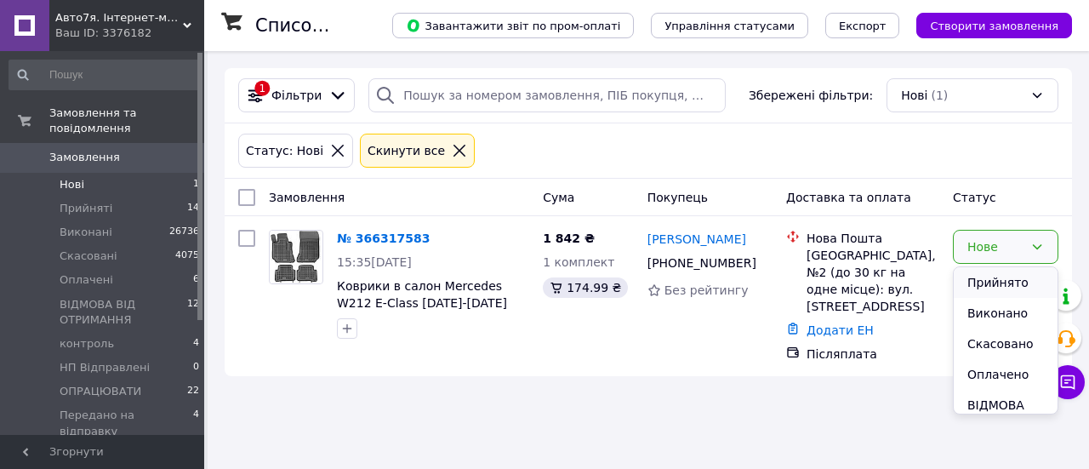
click at [992, 277] on li "Прийнято" at bounding box center [1006, 282] width 104 height 31
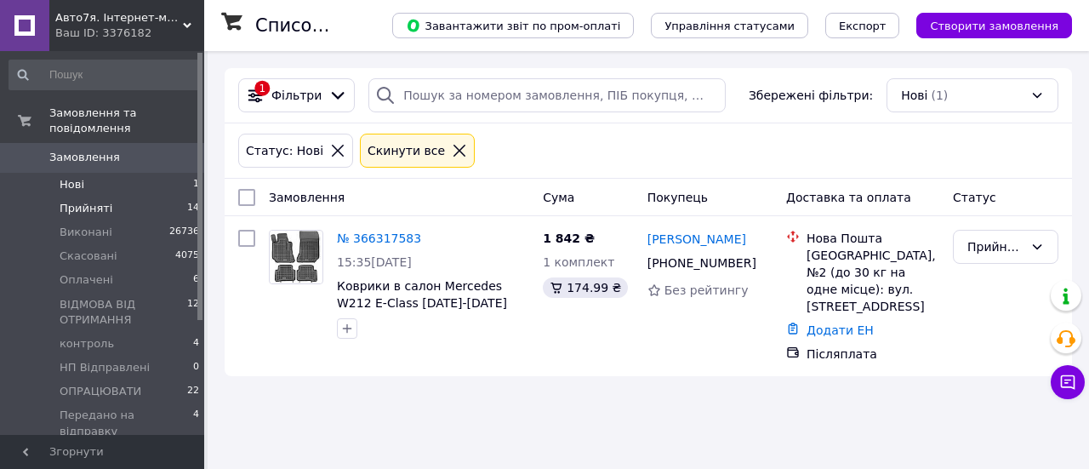
click at [116, 197] on li "Прийняті 14" at bounding box center [104, 209] width 209 height 24
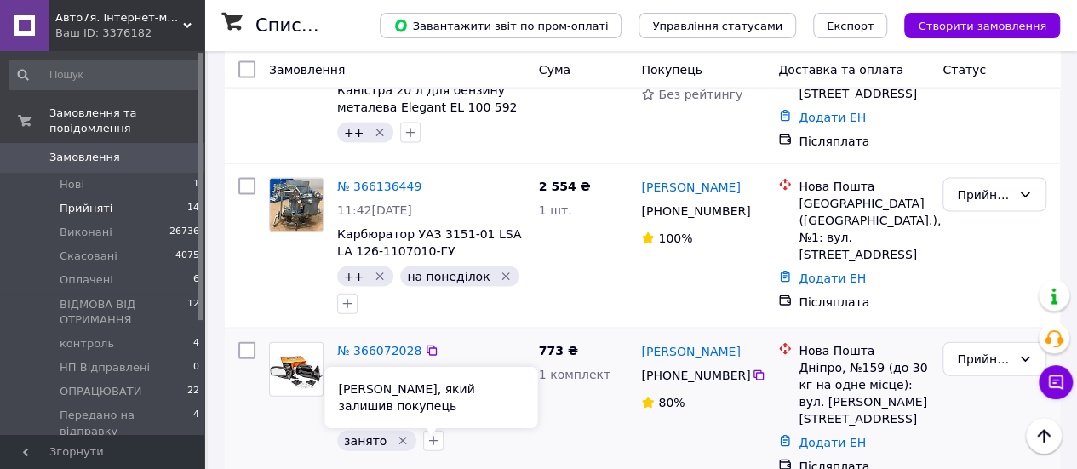
scroll to position [1650, 0]
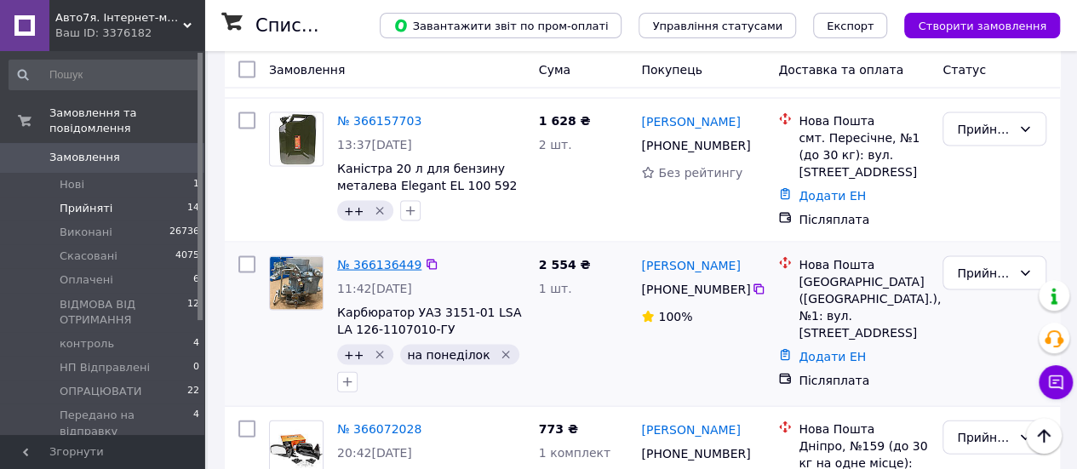
click at [351, 258] on link "№ 366136449" at bounding box center [379, 265] width 84 height 14
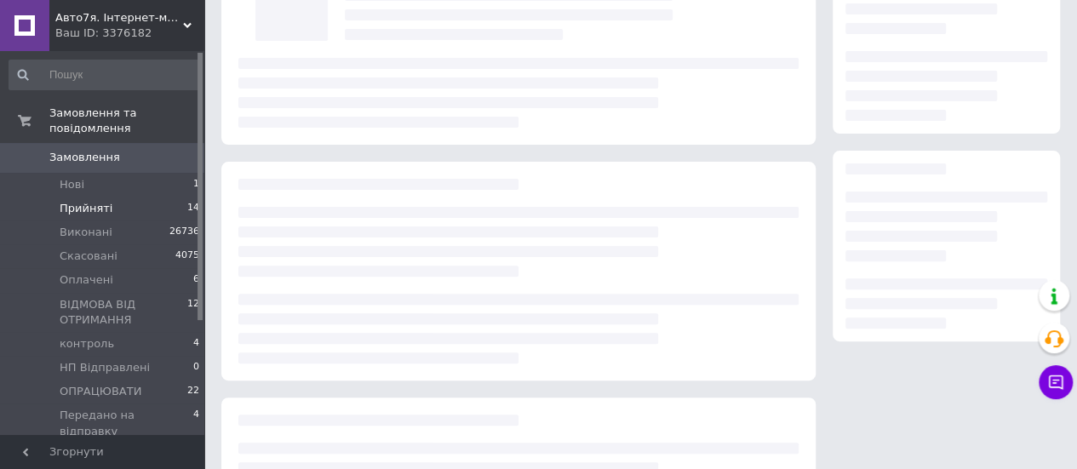
scroll to position [53, 0]
